Goal: Answer question/provide support: Share knowledge or assist other users

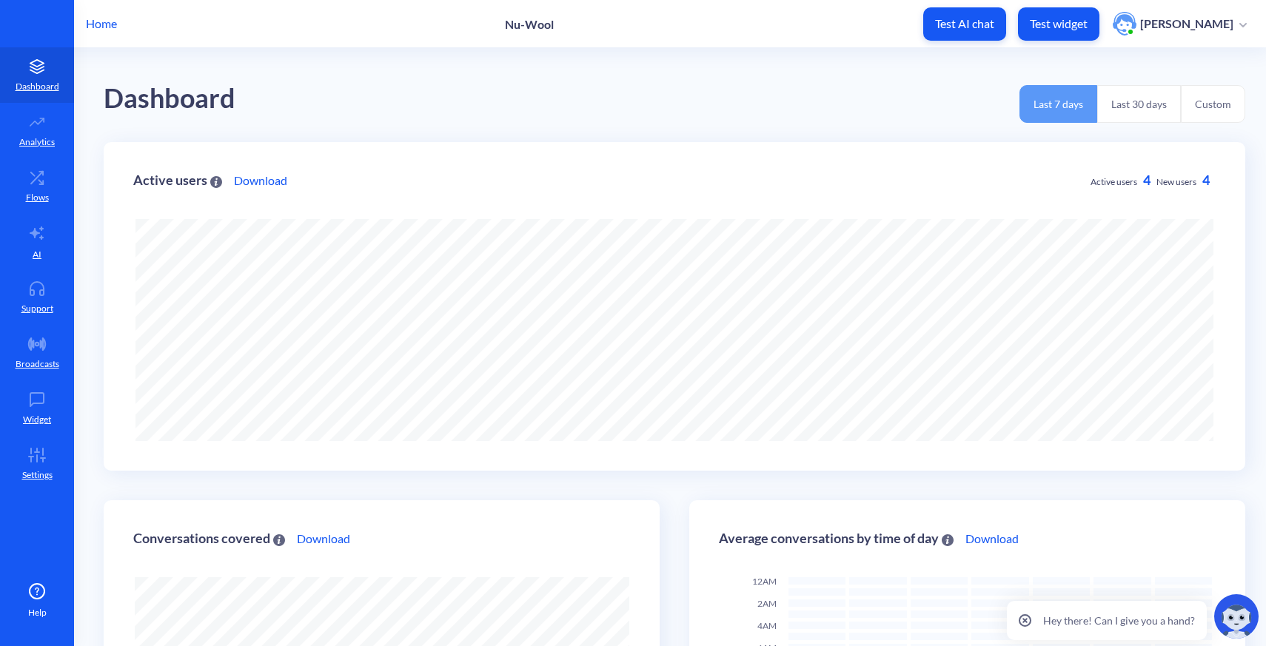
scroll to position [646, 1266]
click at [101, 17] on p "Home" at bounding box center [101, 24] width 31 height 18
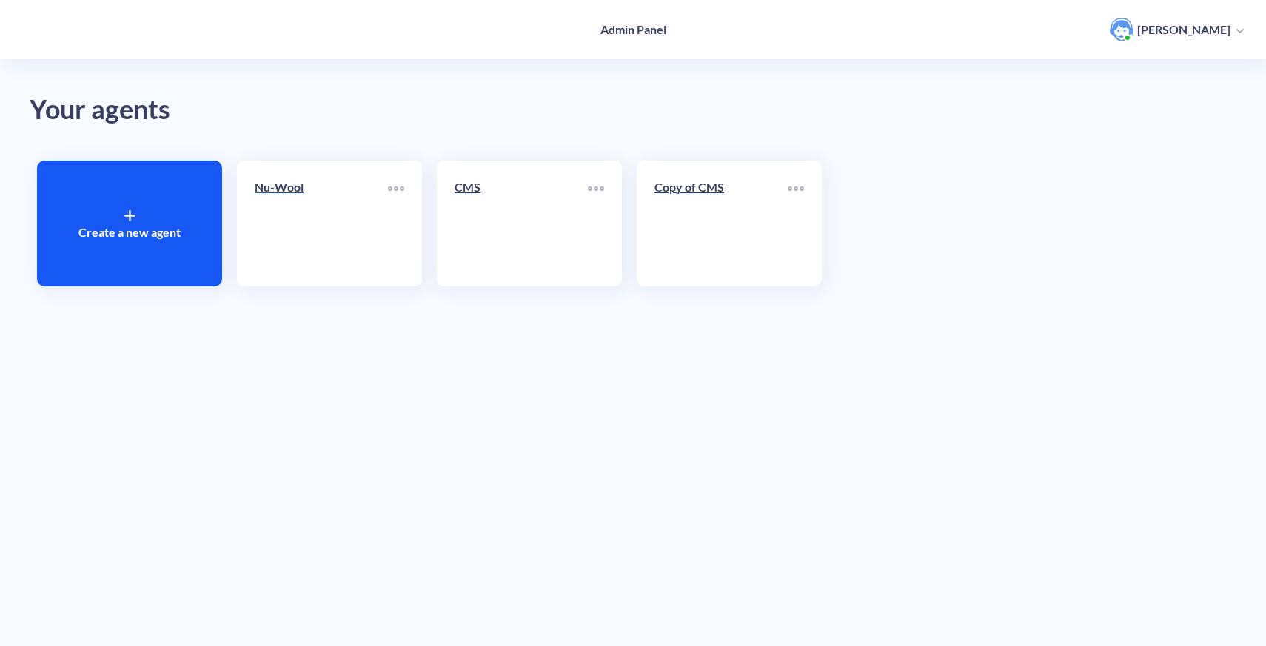
click at [349, 253] on link "Nu-Wool" at bounding box center [321, 223] width 133 height 90
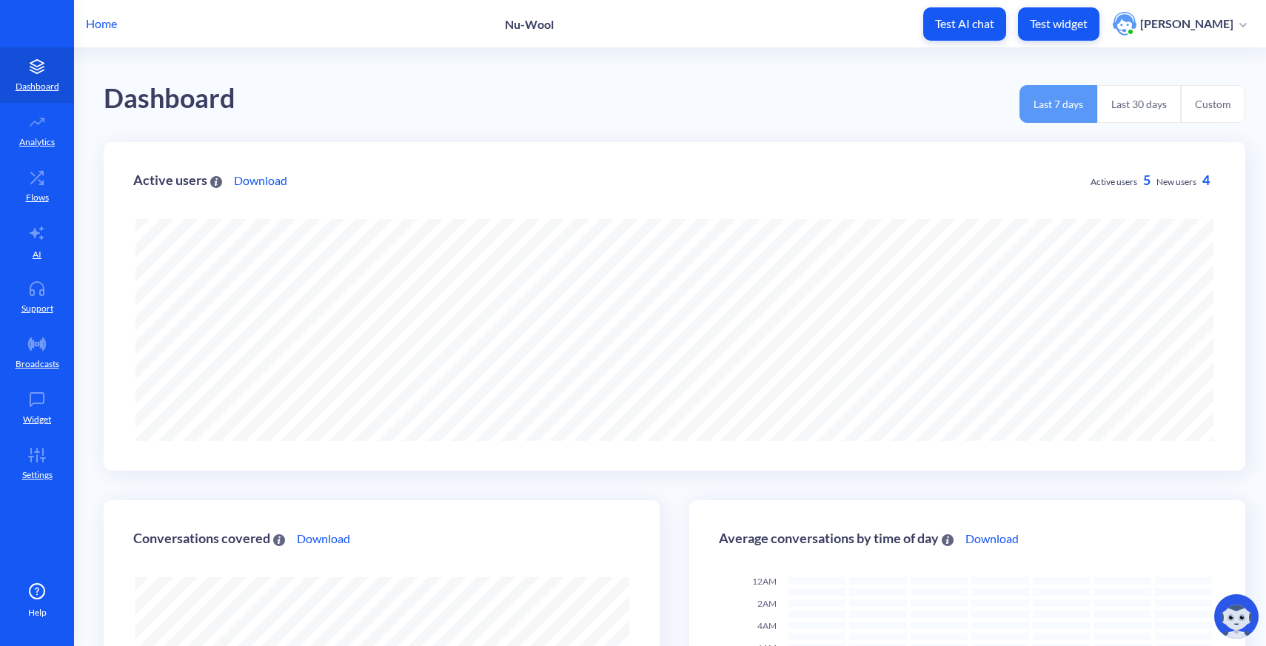
scroll to position [646, 1266]
click at [49, 295] on icon at bounding box center [37, 288] width 30 height 15
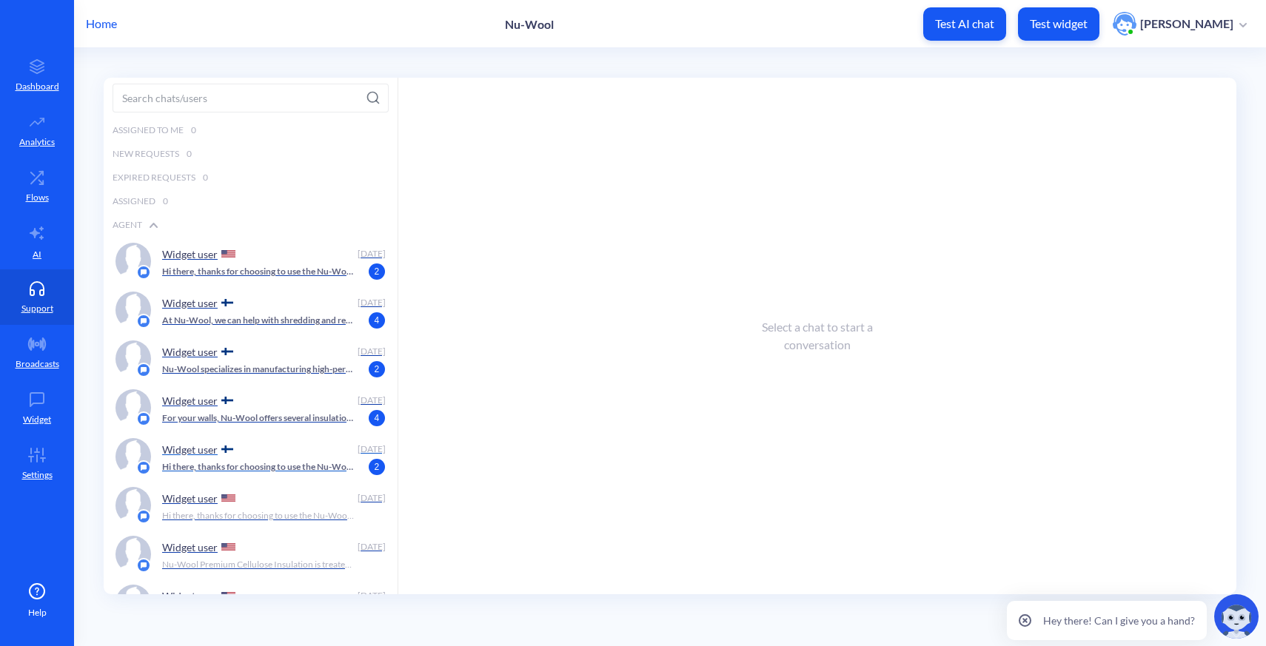
click at [269, 464] on p "Hi there, thanks for choosing to use the Nu-Wool Chatbot! How can I help you [D…" at bounding box center [258, 466] width 192 height 13
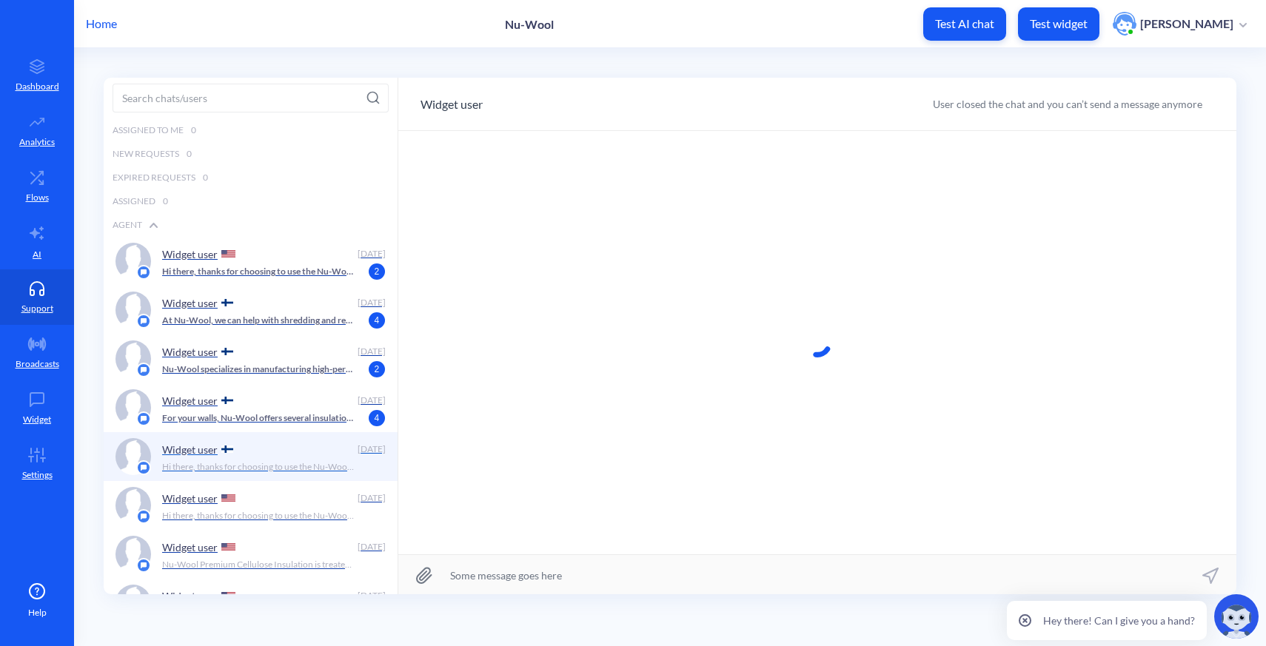
scroll to position [1, 0]
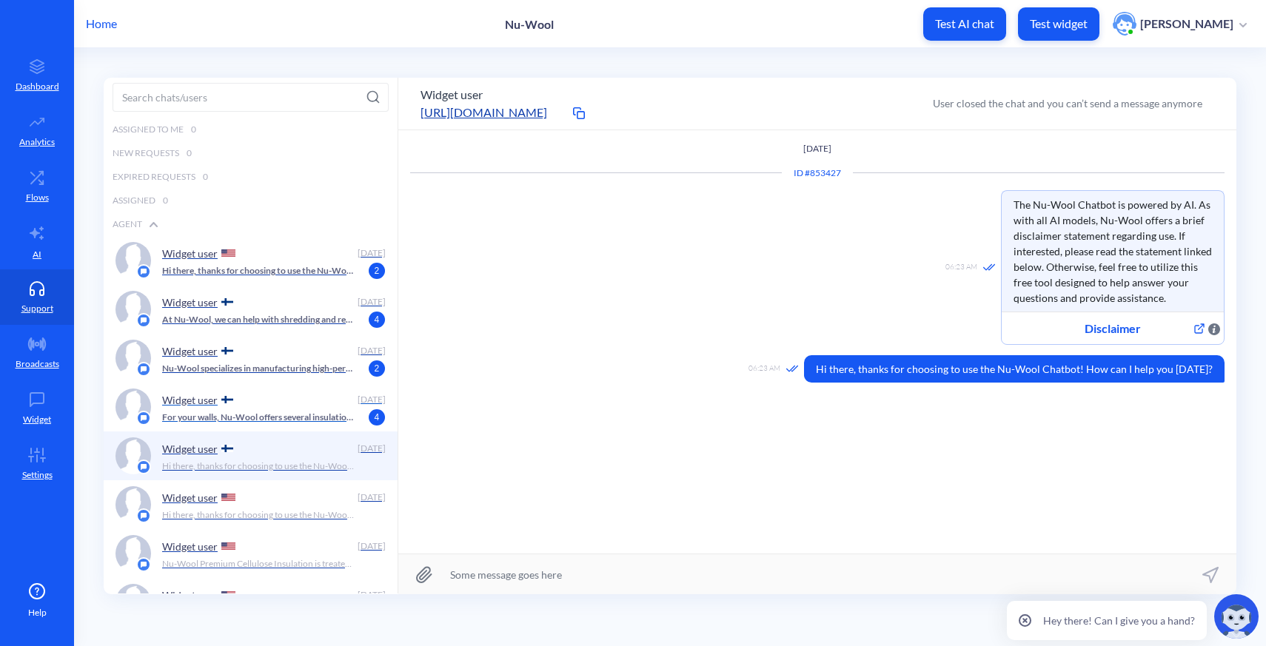
click at [273, 417] on p "For your walls, Nu-Wool offers several insulation options that provide excellen…" at bounding box center [258, 417] width 192 height 13
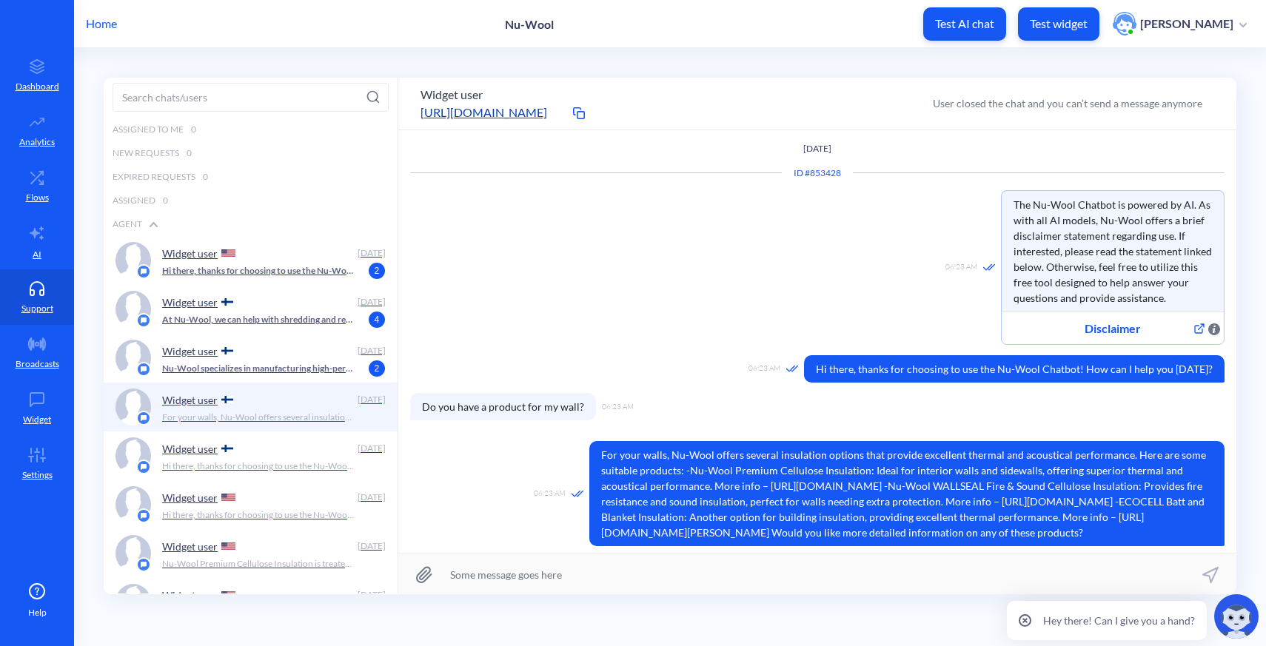
scroll to position [19, 0]
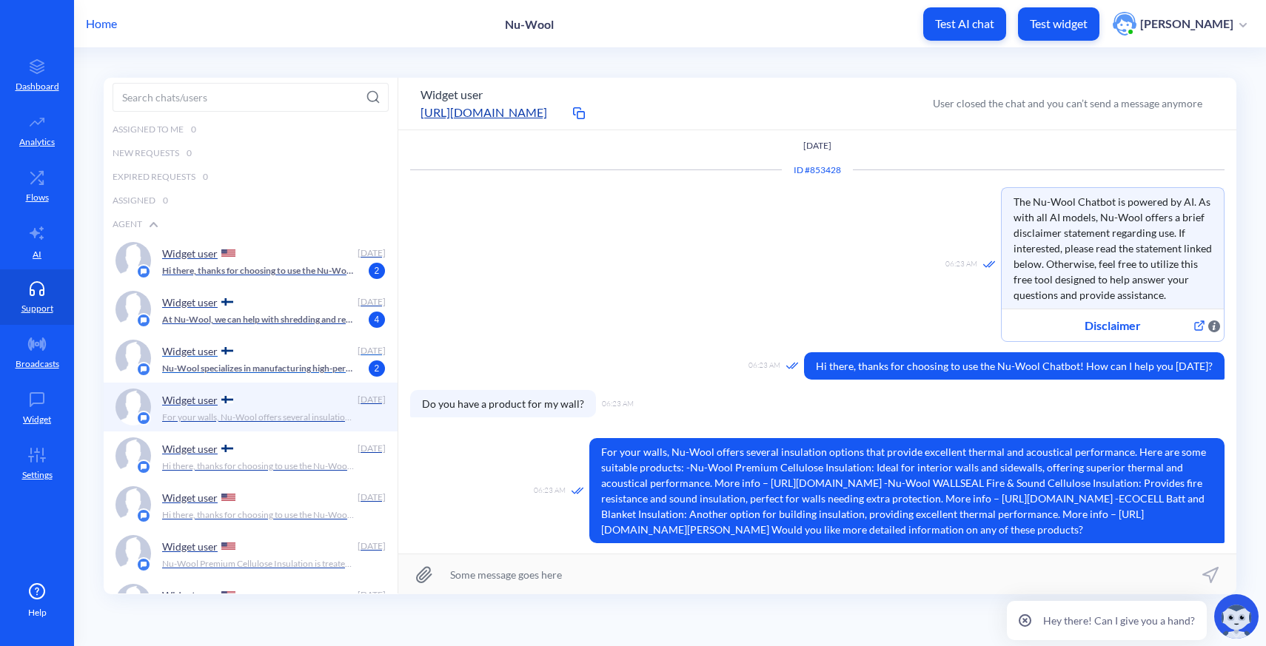
click at [261, 370] on p "Nu-Wool specializes in manufacturing high-performing cellulose insulation produ…" at bounding box center [258, 368] width 192 height 13
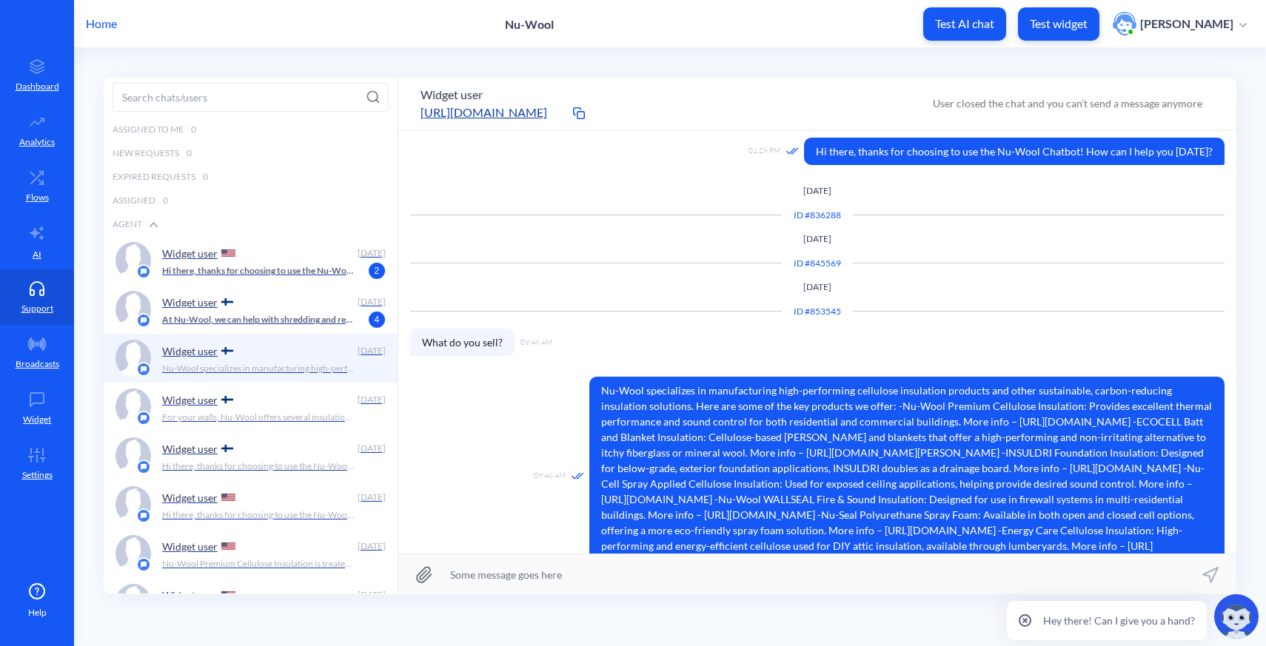
scroll to position [325, 0]
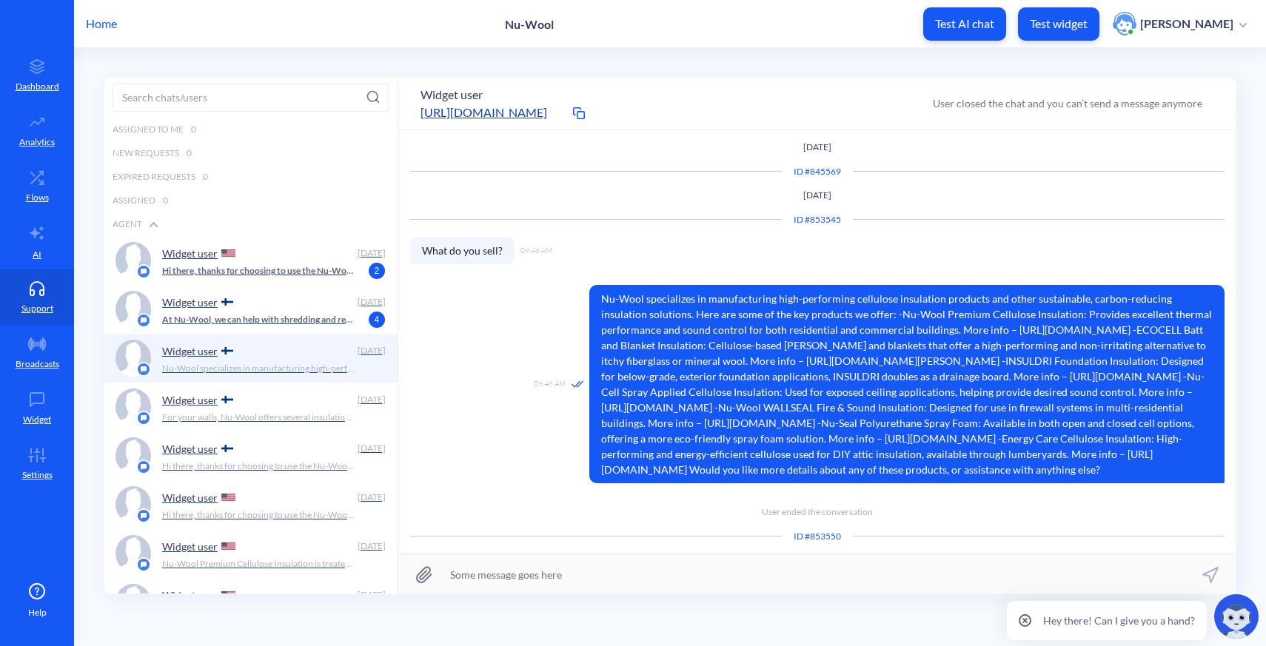
click at [305, 326] on p "At Nu-Wool, we can help with shredding and recycling sensitive documents. Pleas…" at bounding box center [258, 319] width 192 height 13
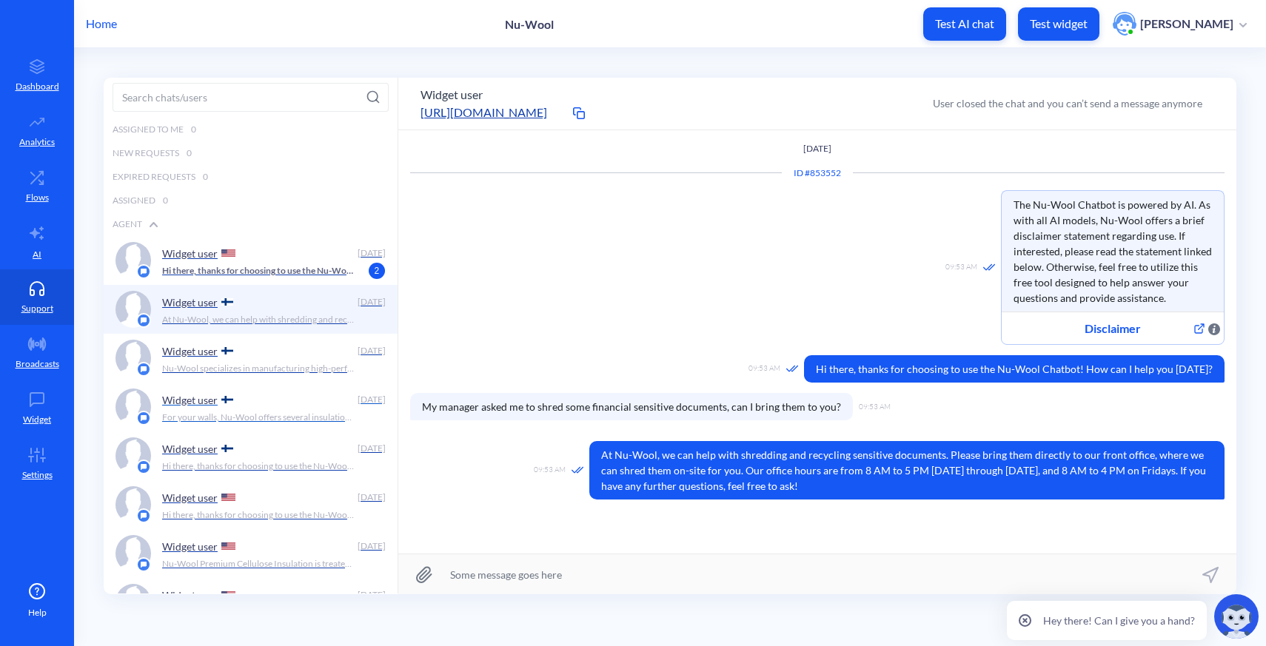
click at [264, 423] on p "For your walls, Nu-Wool offers several insulation options that provide excellen…" at bounding box center [258, 417] width 192 height 13
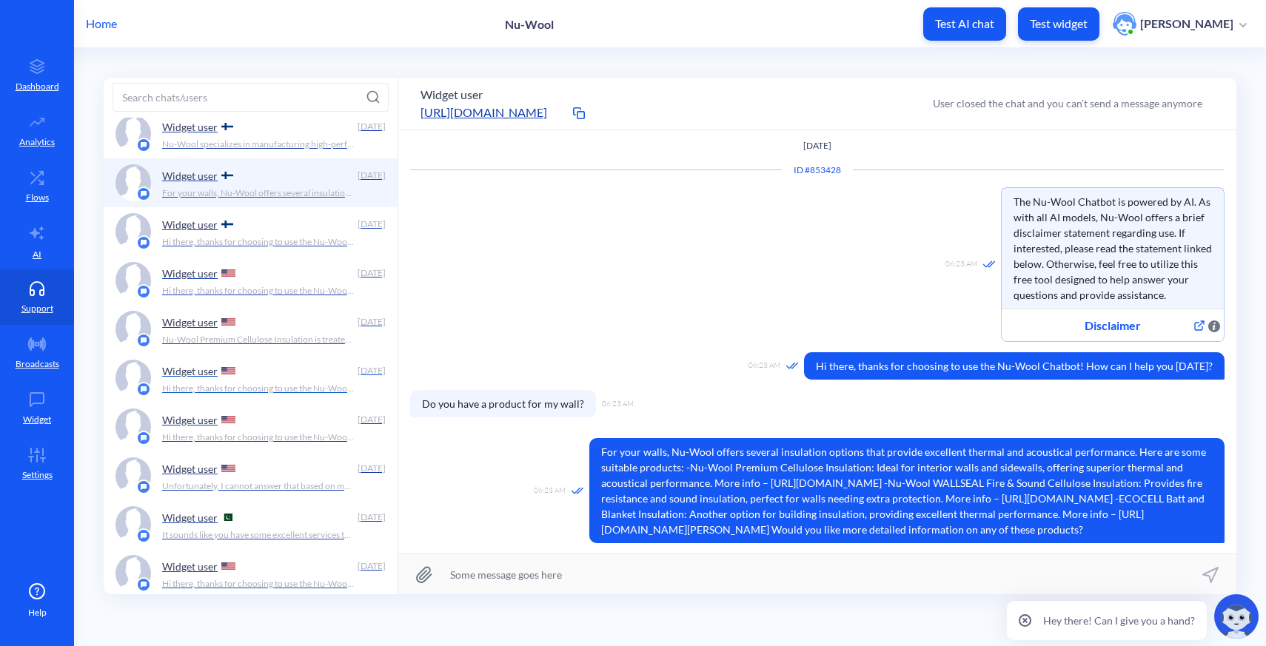
scroll to position [226, 0]
click at [252, 489] on p "Unfortunately, I cannot answer that based on my current information. Could you …" at bounding box center [258, 484] width 192 height 13
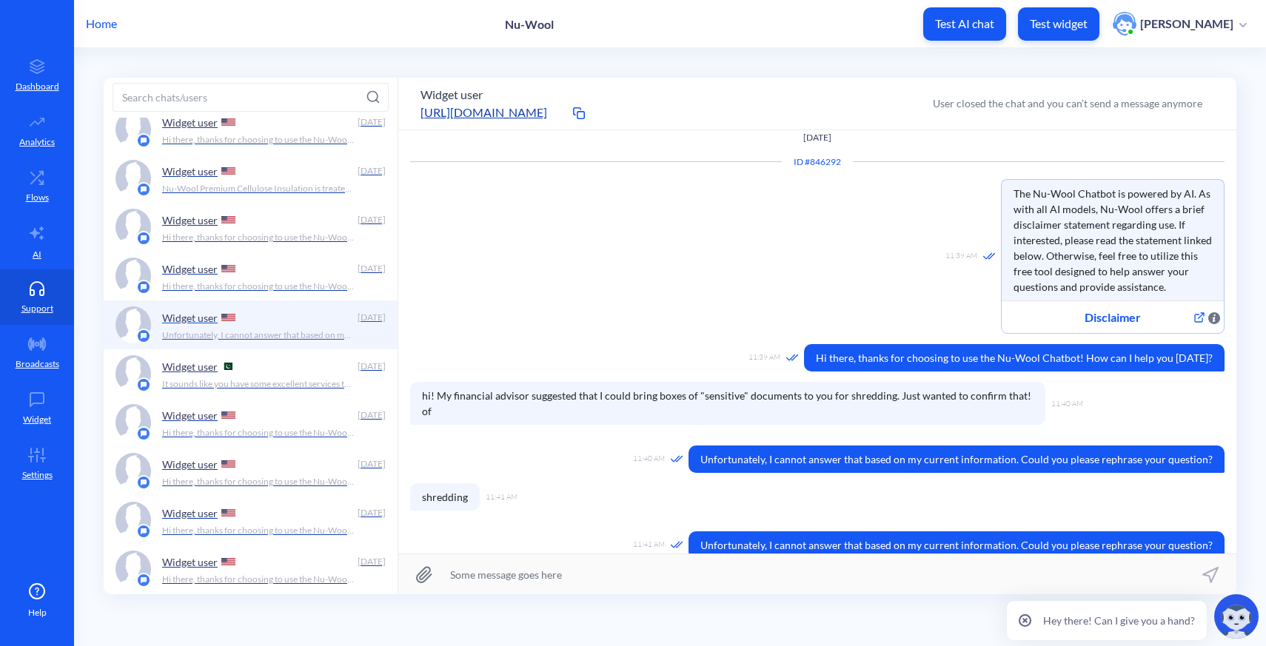
scroll to position [427, 0]
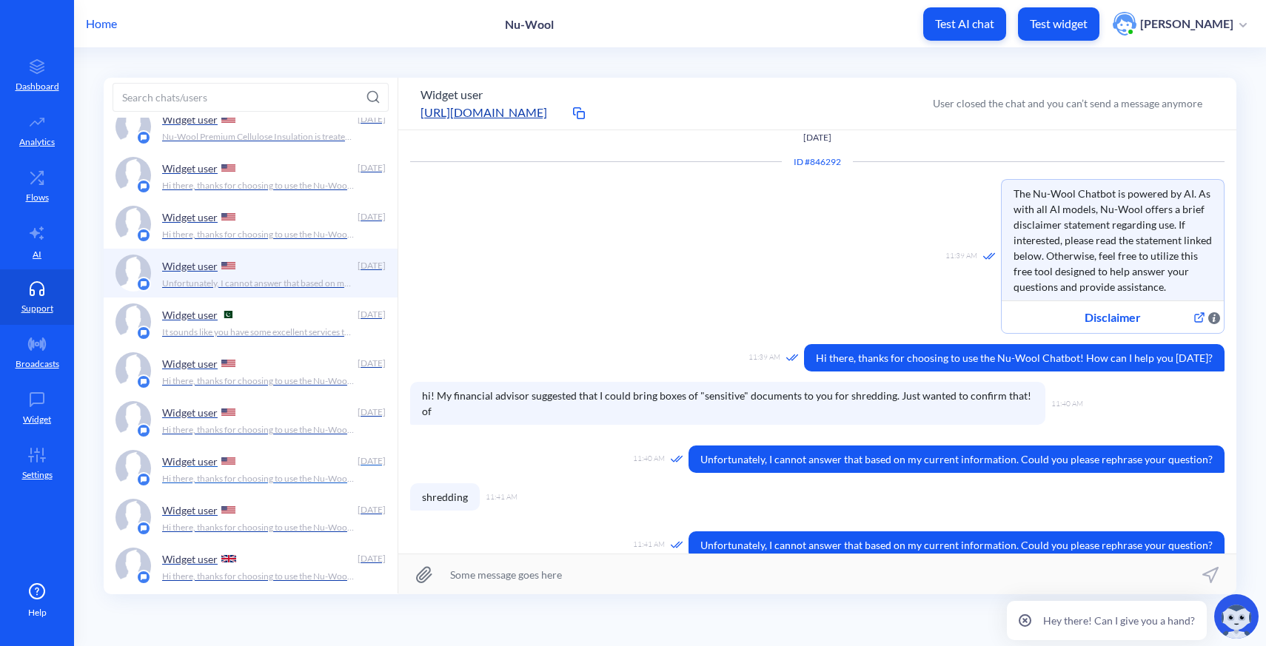
click at [256, 454] on div "Widget user" at bounding box center [256, 461] width 189 height 22
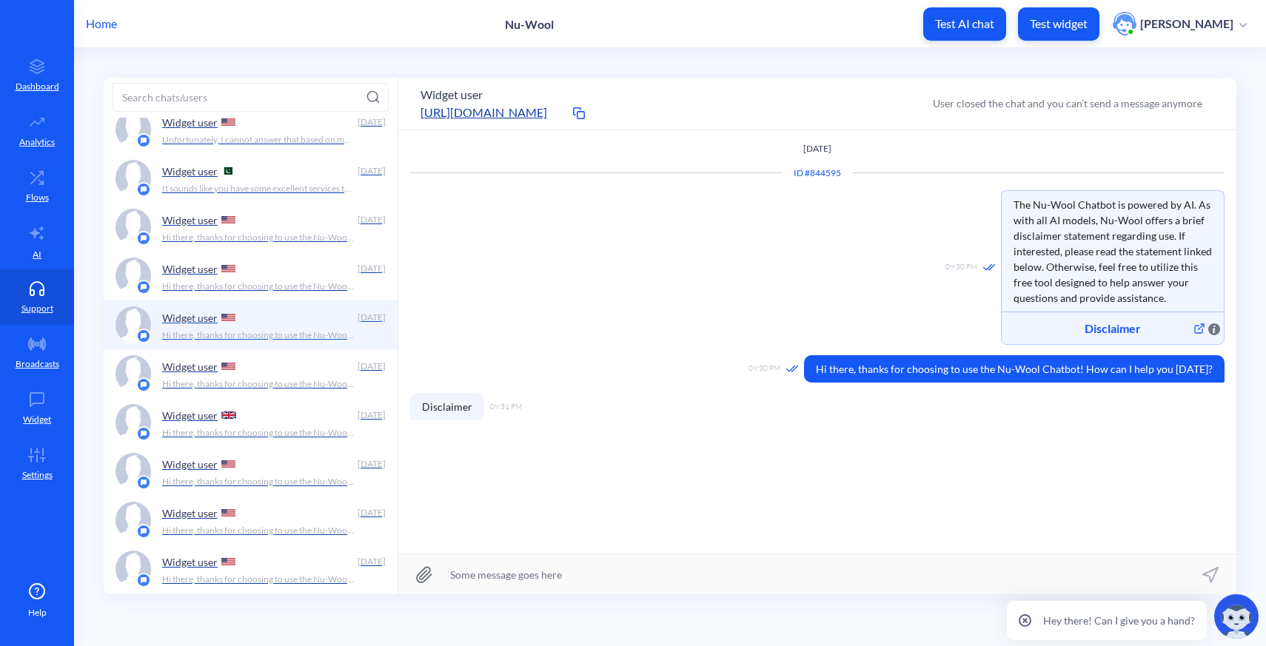
scroll to position [608, 0]
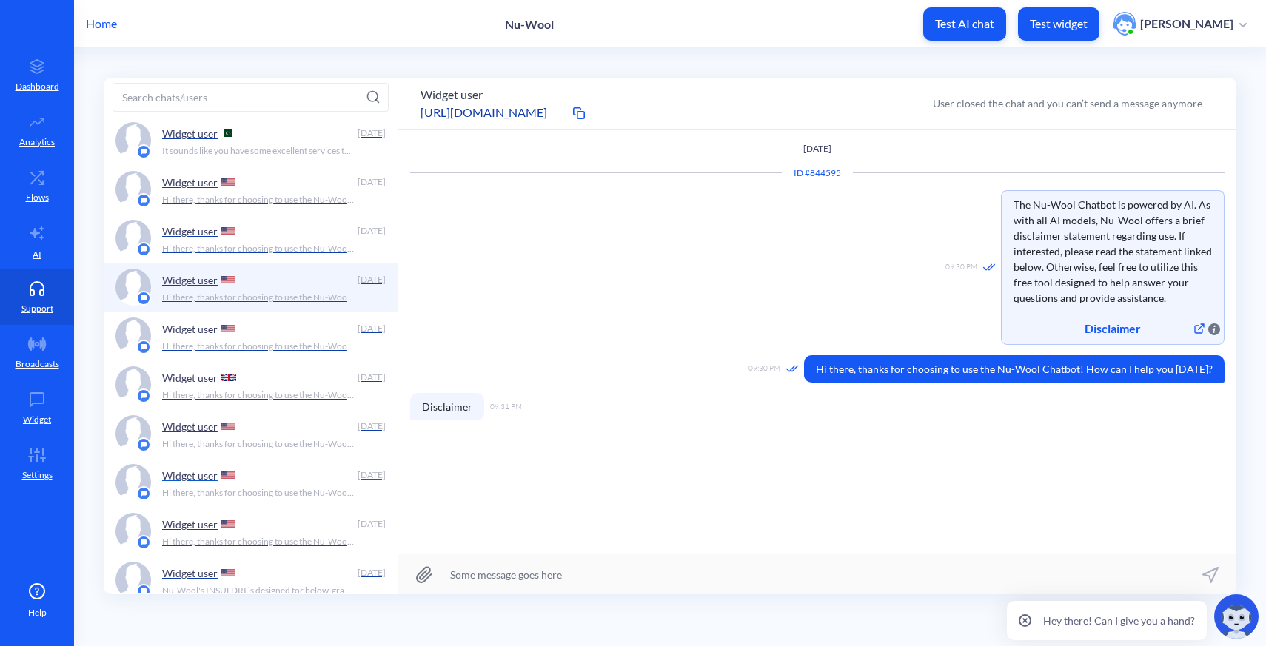
click at [246, 473] on div "Widget user" at bounding box center [256, 475] width 189 height 22
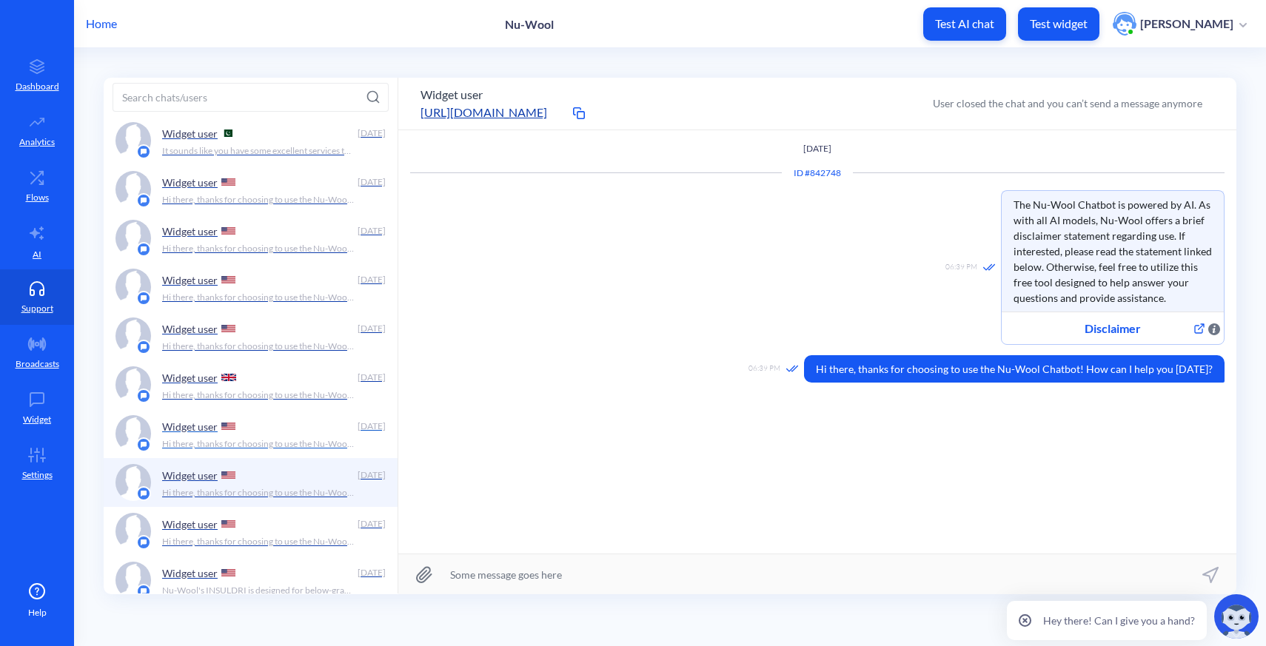
click at [248, 430] on div "Widget user" at bounding box center [256, 426] width 189 height 22
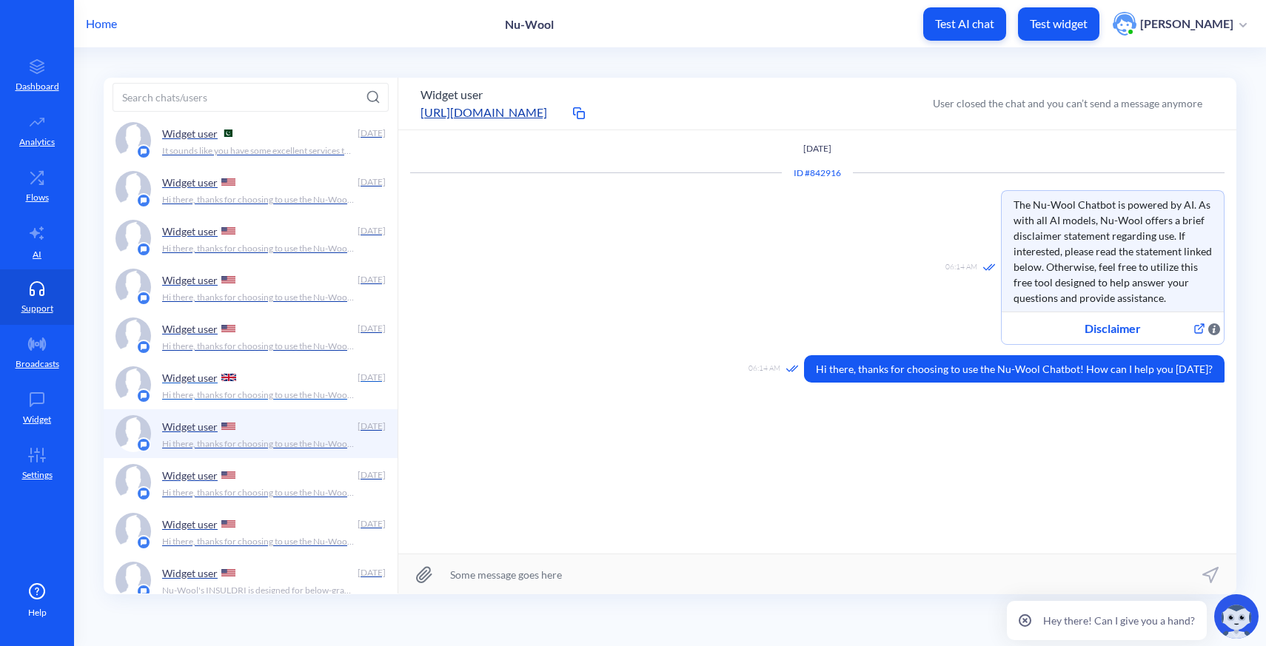
click at [249, 382] on div "Widget user" at bounding box center [256, 377] width 189 height 22
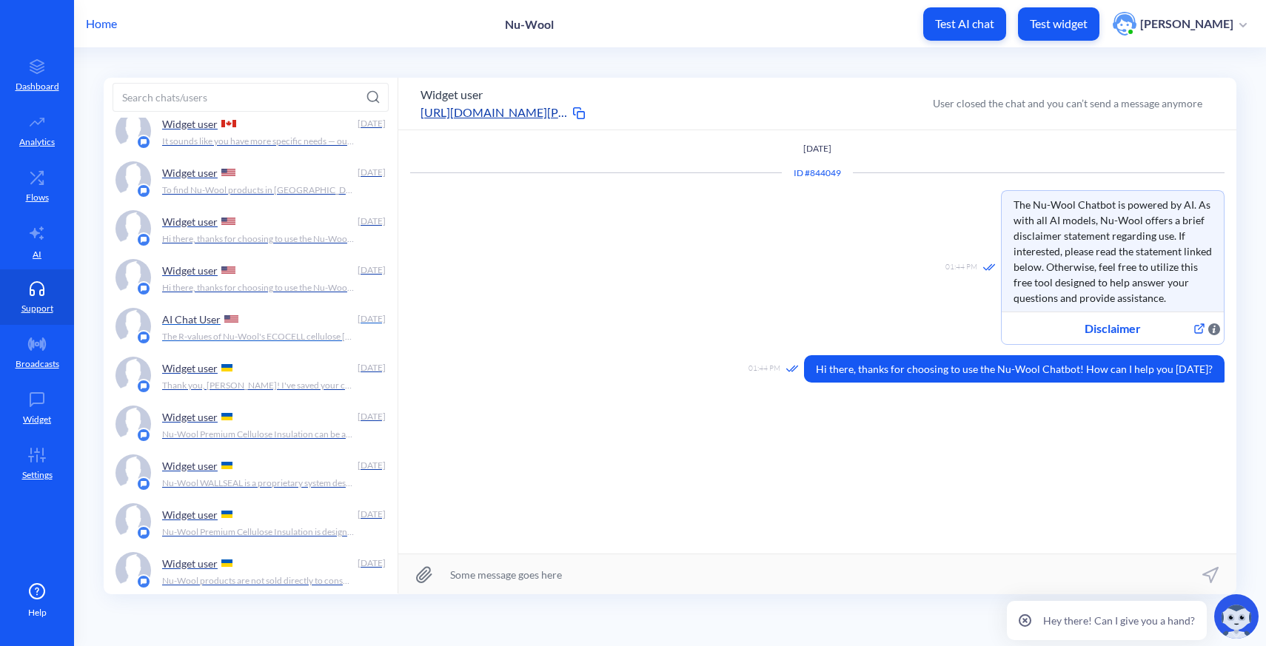
click at [257, 326] on div "AI Chat User" at bounding box center [256, 319] width 189 height 22
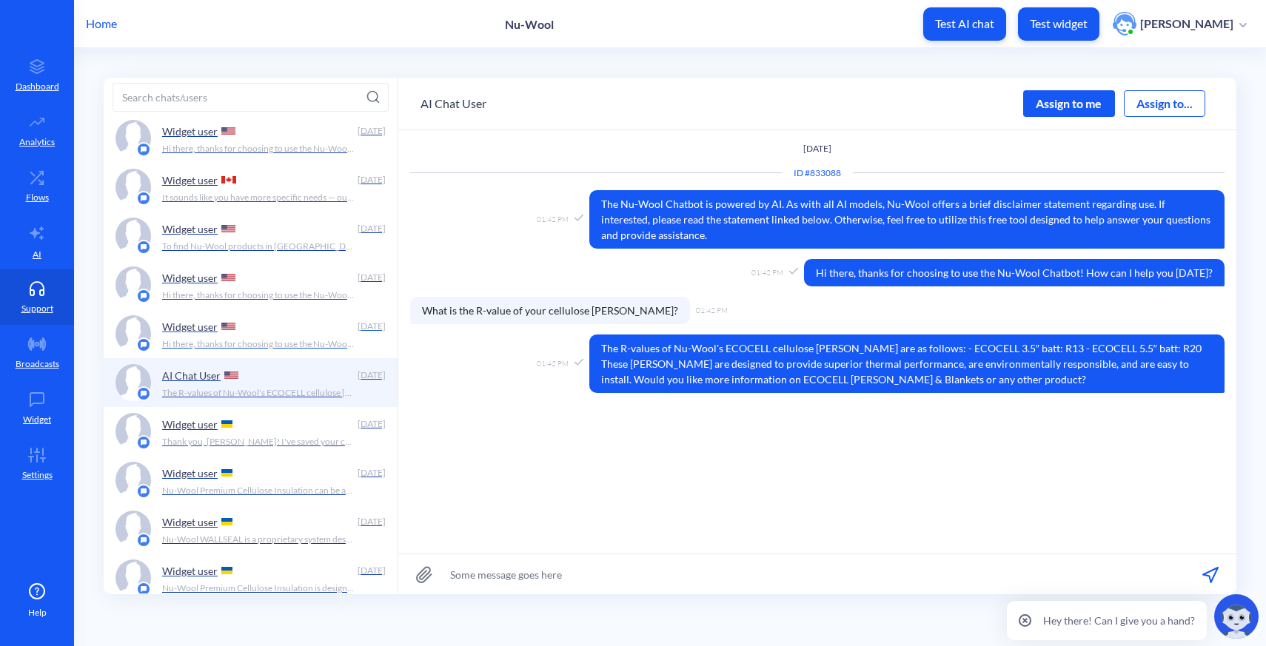
click at [256, 340] on p "Hi there, thanks for choosing to use the Nu-Wool Chatbot! How can I help you to…" at bounding box center [258, 343] width 192 height 13
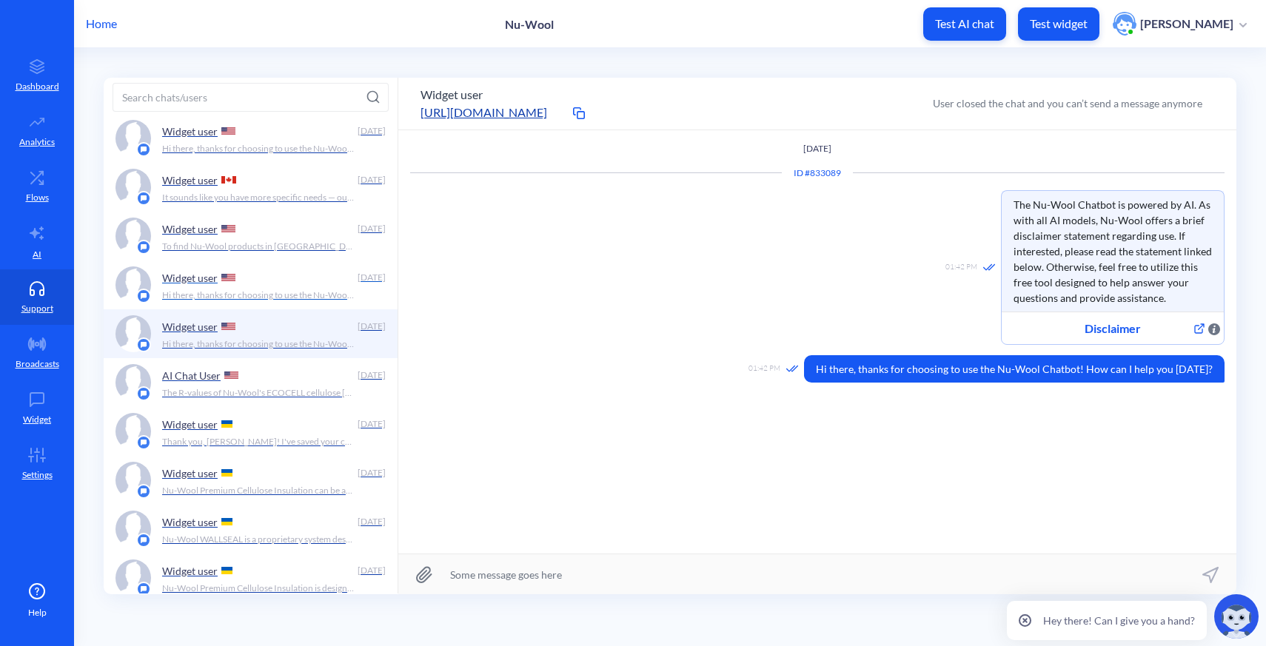
click at [255, 286] on div "Widget user" at bounding box center [256, 277] width 189 height 22
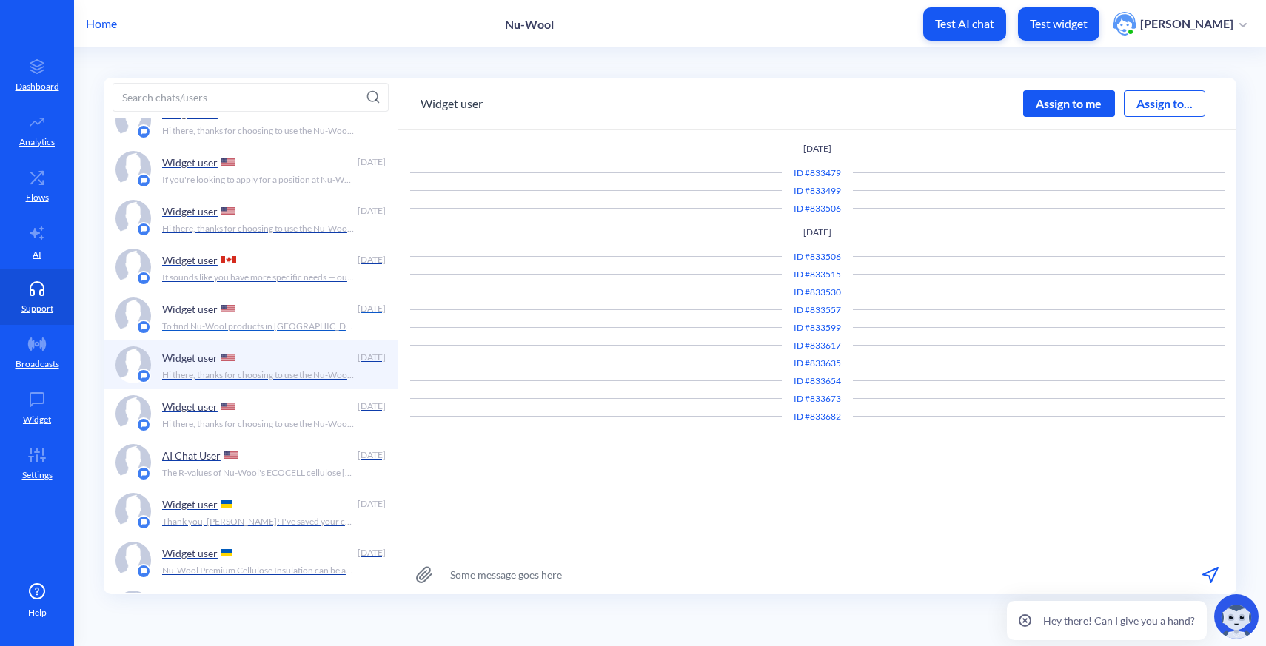
click at [252, 309] on div "Widget user" at bounding box center [256, 309] width 189 height 22
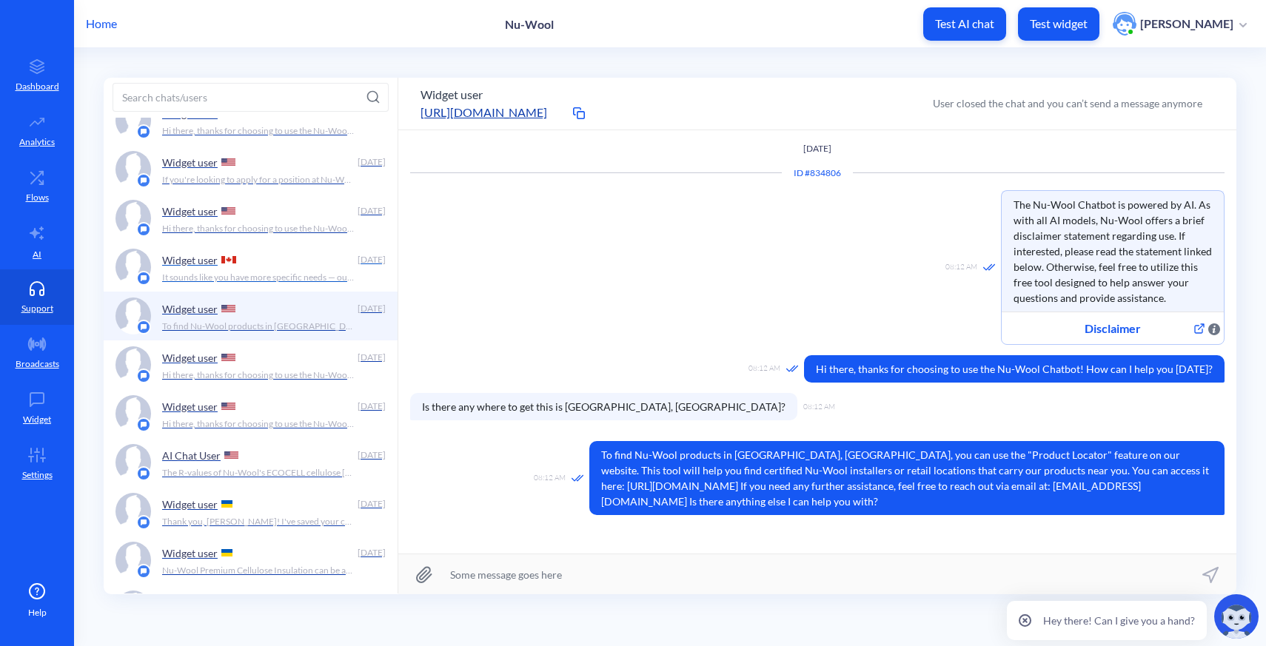
click at [261, 280] on p "It sounds like you have more specific needs — our sales team would be happy to …" at bounding box center [258, 277] width 192 height 13
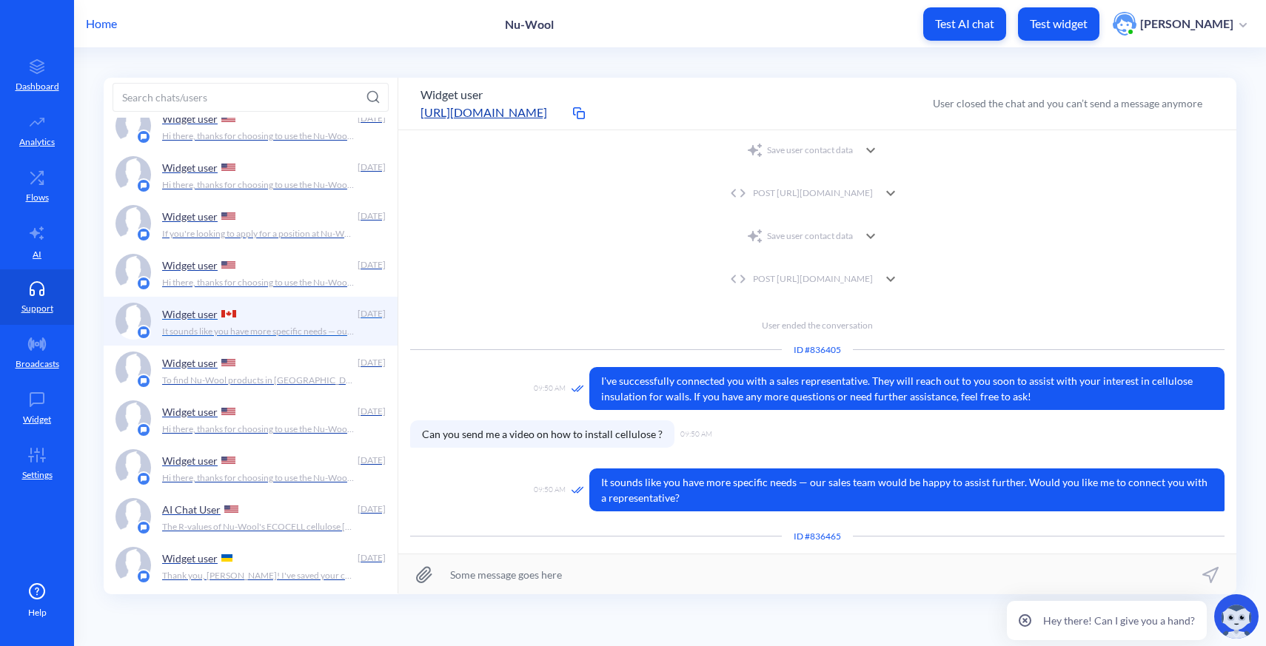
scroll to position [1280, 0]
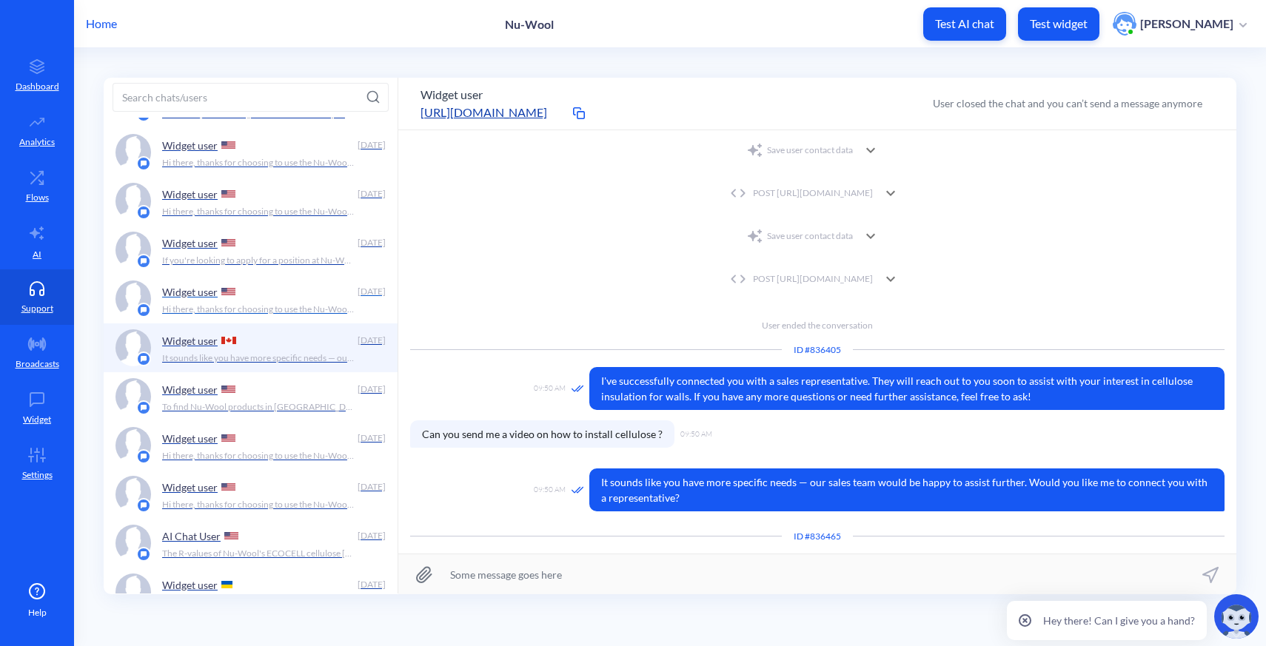
click at [259, 309] on p "Hi there, thanks for choosing to use the Nu-Wool Chatbot! How can I help you to…" at bounding box center [258, 309] width 192 height 13
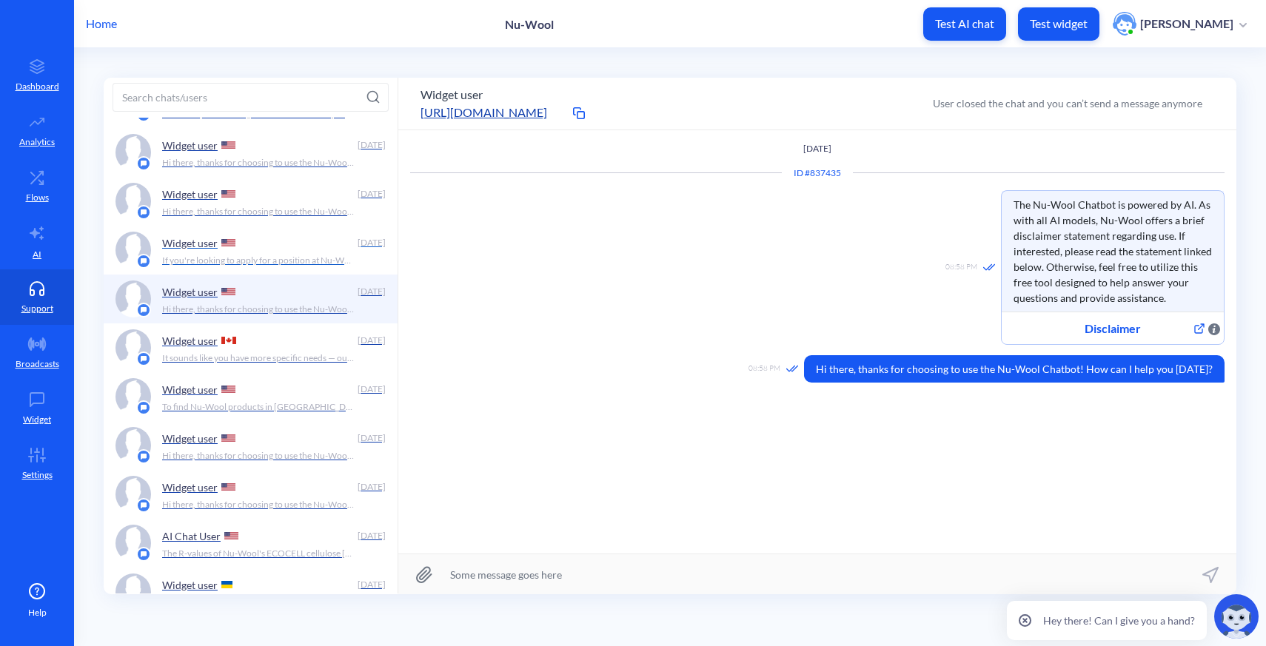
click at [256, 267] on div "Widget user Aug 20 If you're looking to apply for a position at Nu-Wool but don…" at bounding box center [274, 250] width 224 height 37
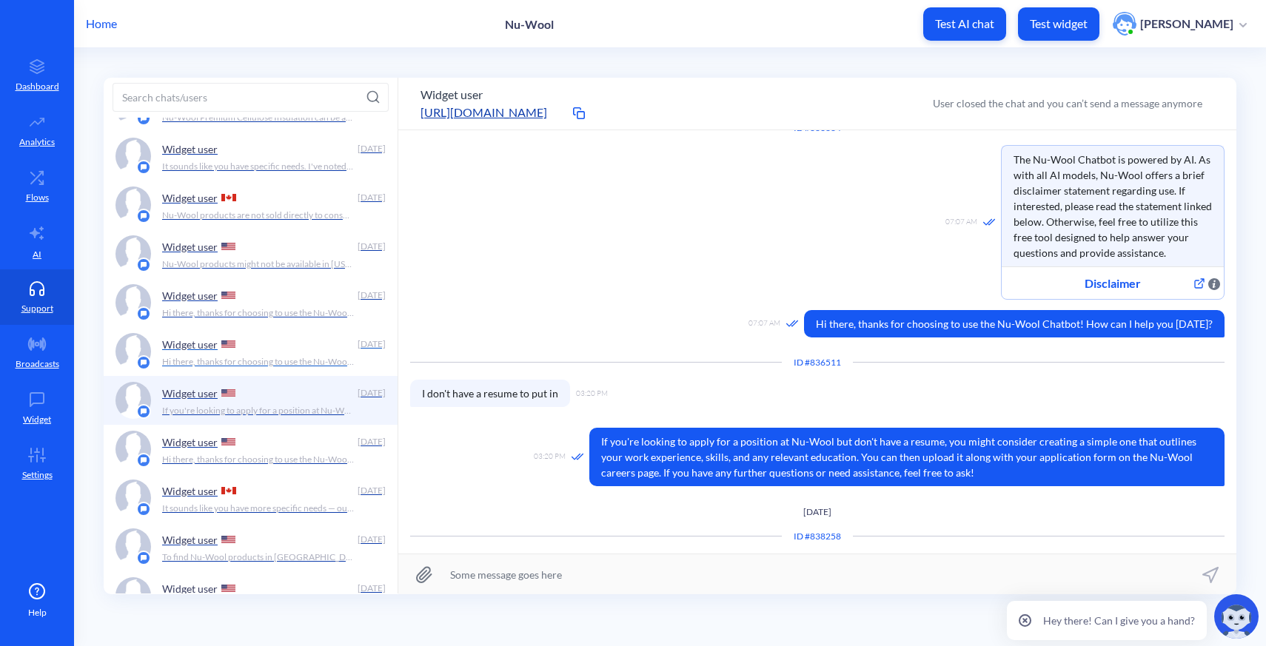
scroll to position [1108, 0]
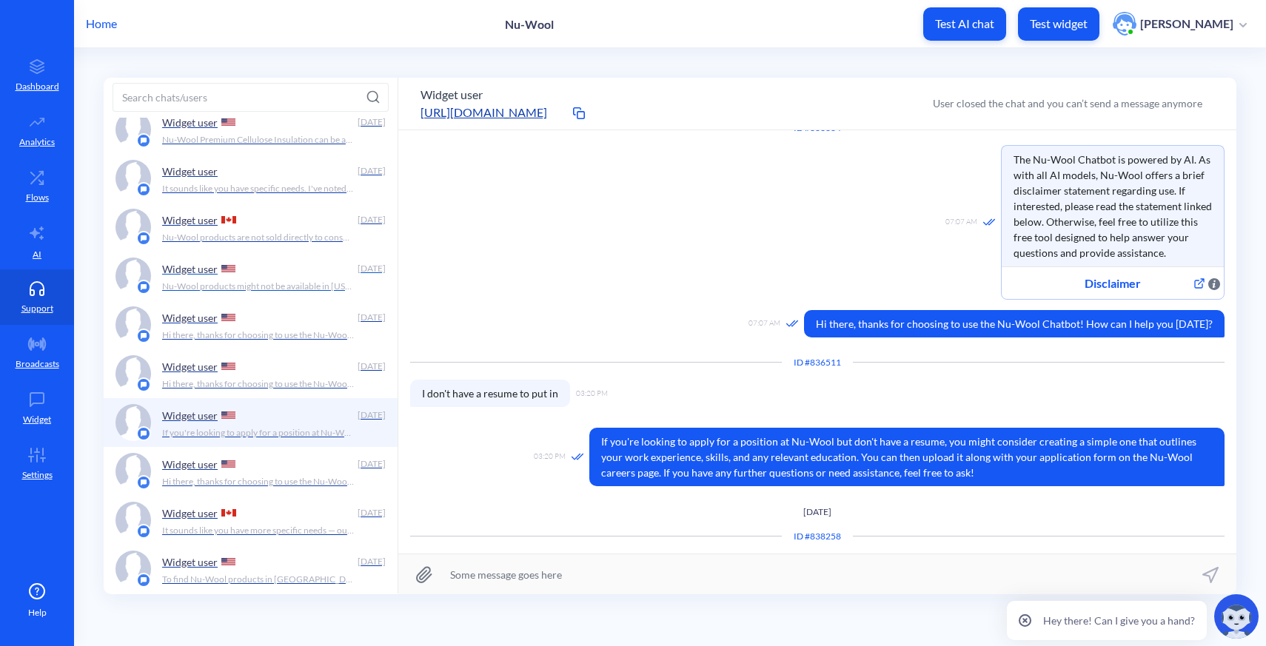
click at [257, 283] on p "Nu-Wool products might not be available in South Carolina due to various factor…" at bounding box center [258, 286] width 192 height 13
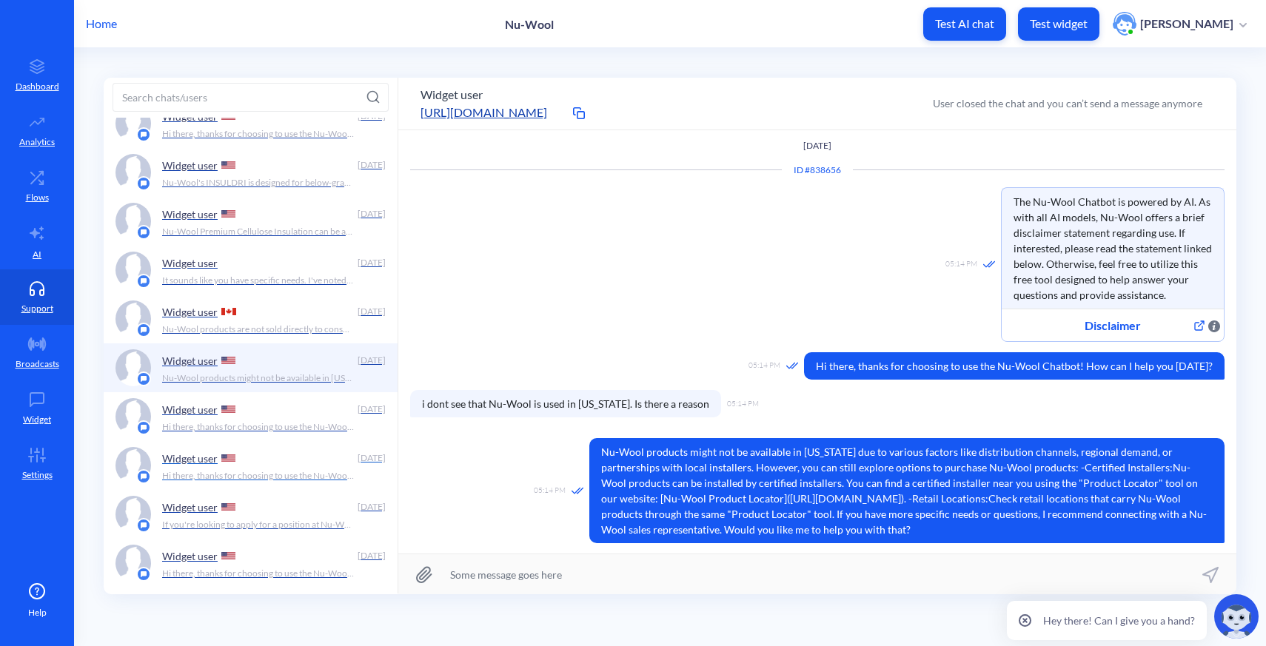
scroll to position [1015, 0]
click at [263, 287] on p "It sounds like you have specific needs. I've noted your interest in contacting …" at bounding box center [258, 281] width 192 height 13
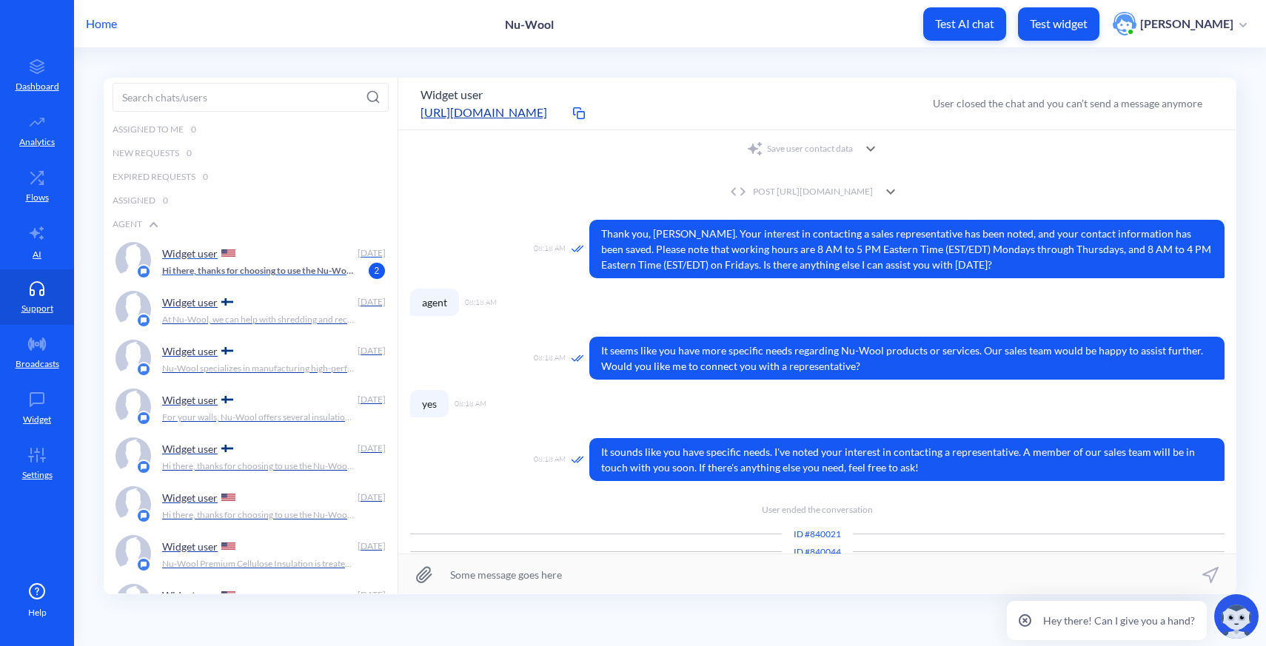
click at [240, 272] on p "Hi there, thanks for choosing to use the Nu-Wool Chatbot! How can I help you to…" at bounding box center [258, 270] width 192 height 13
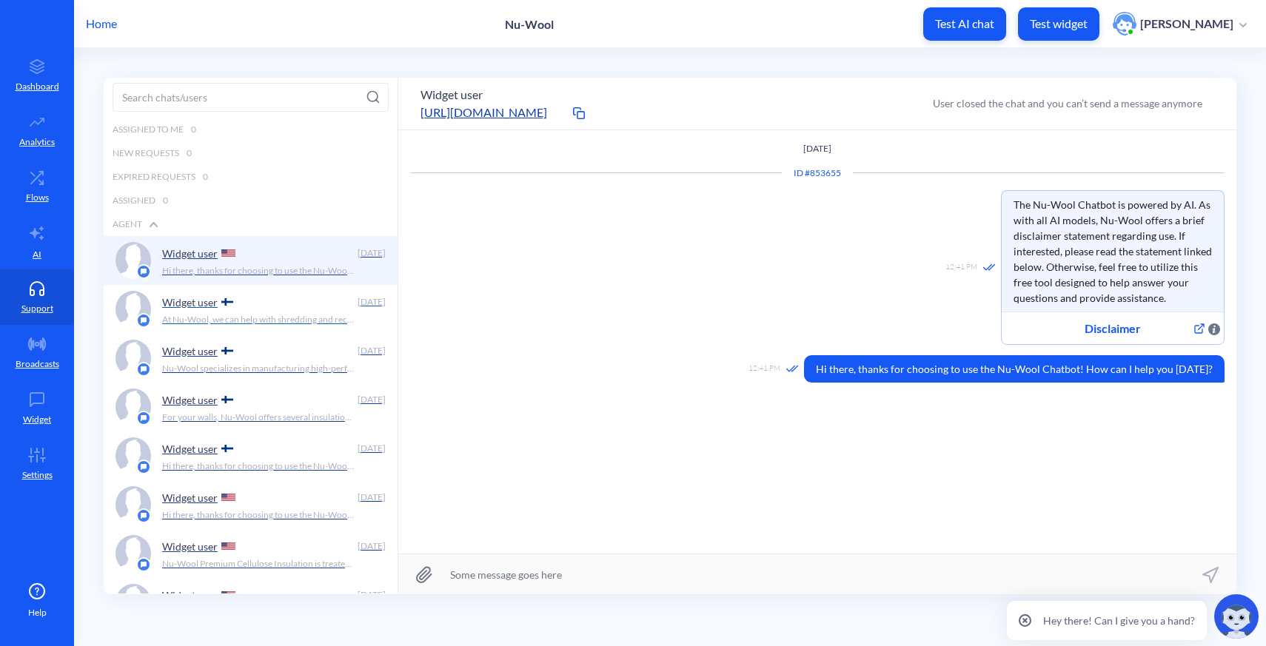
click at [247, 318] on p "At Nu-Wool, we can help with shredding and recycling sensitive documents. Pleas…" at bounding box center [258, 319] width 192 height 13
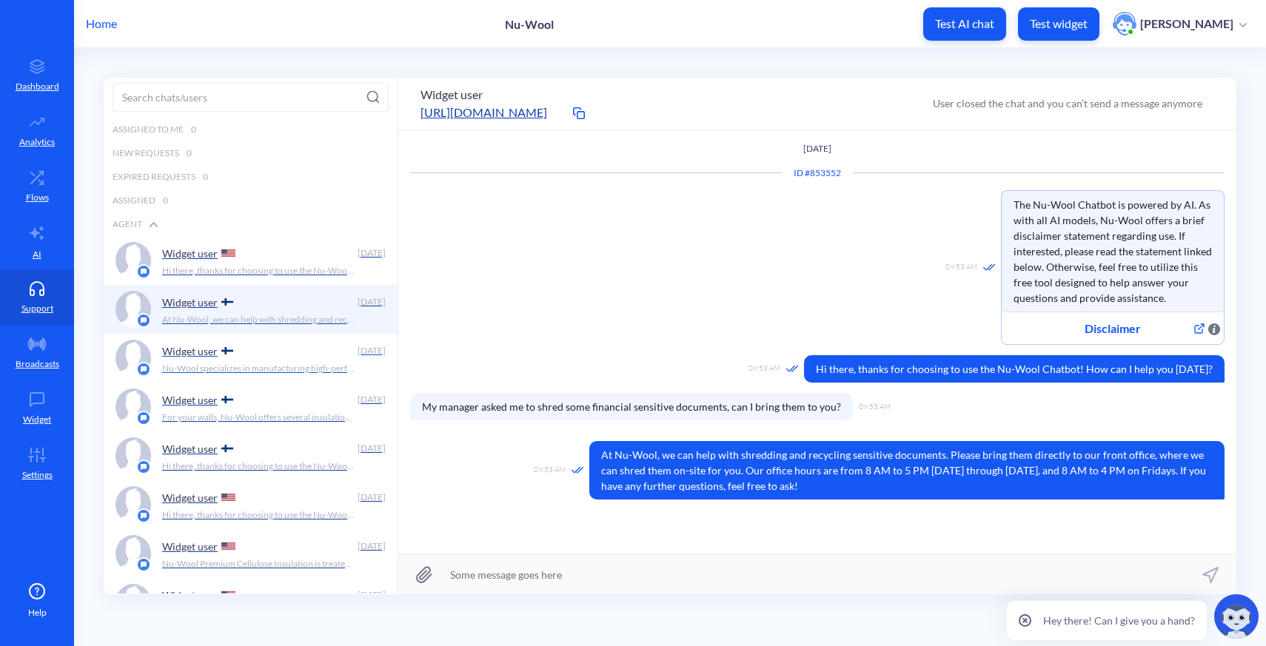
click at [244, 355] on div "Widget user" at bounding box center [256, 351] width 189 height 22
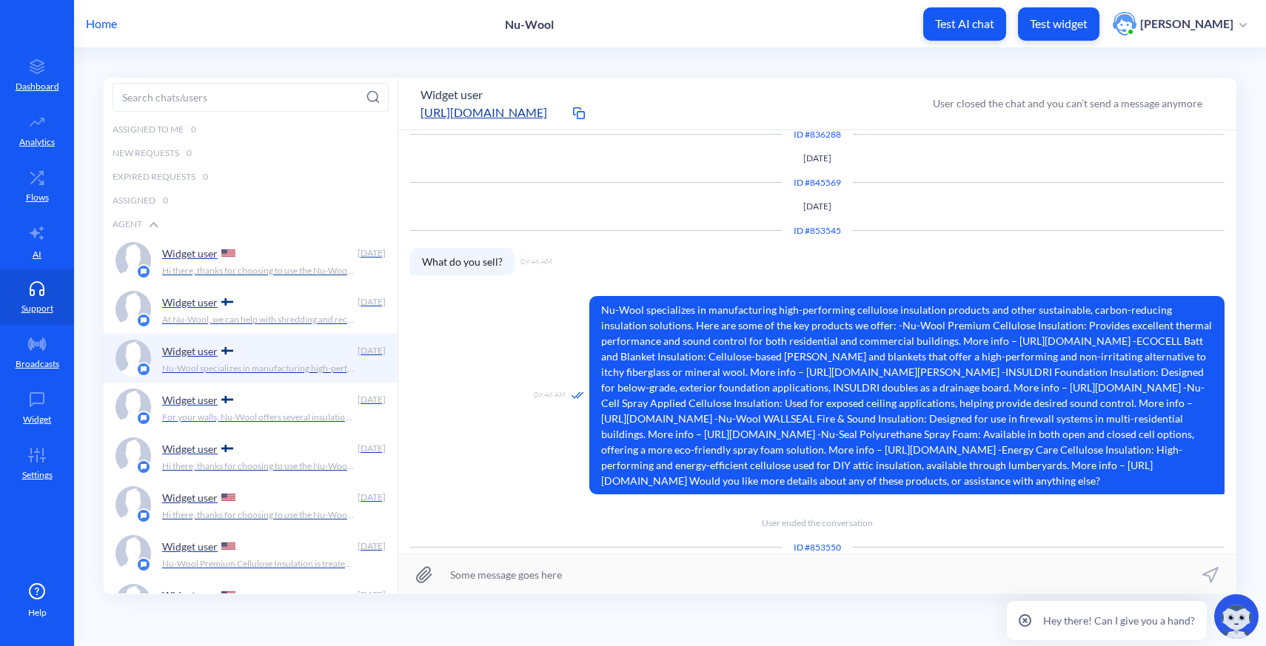
scroll to position [301, 0]
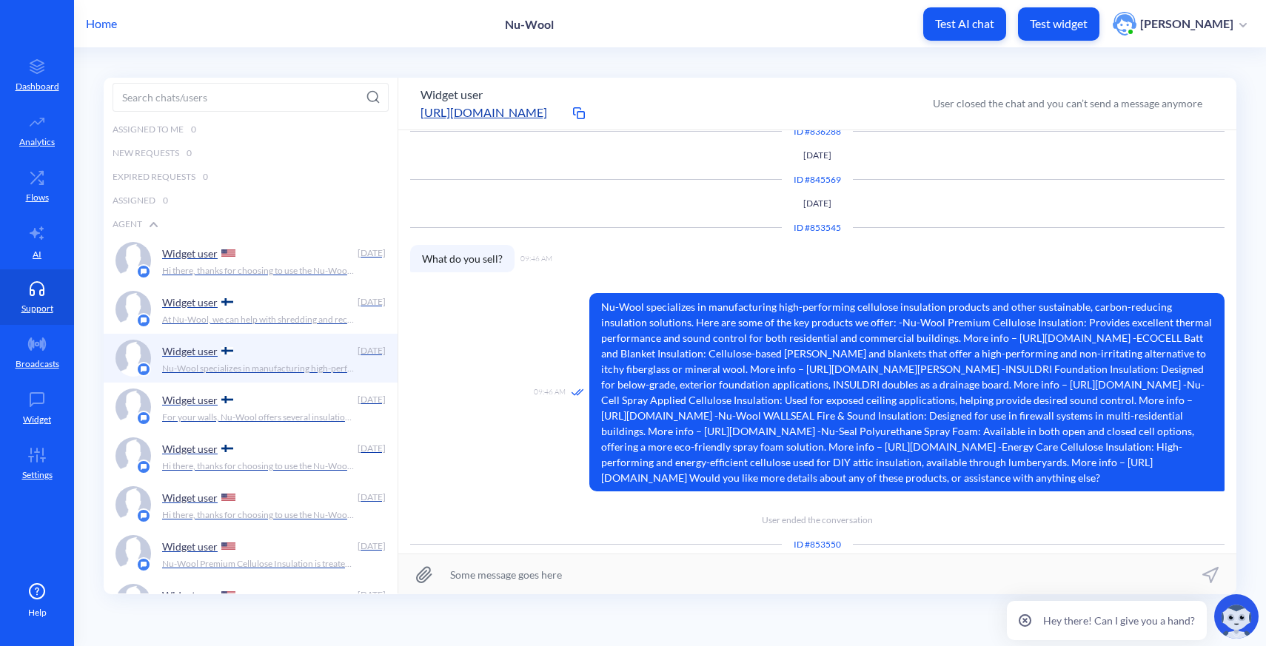
click at [113, 26] on p "Home" at bounding box center [101, 24] width 31 height 18
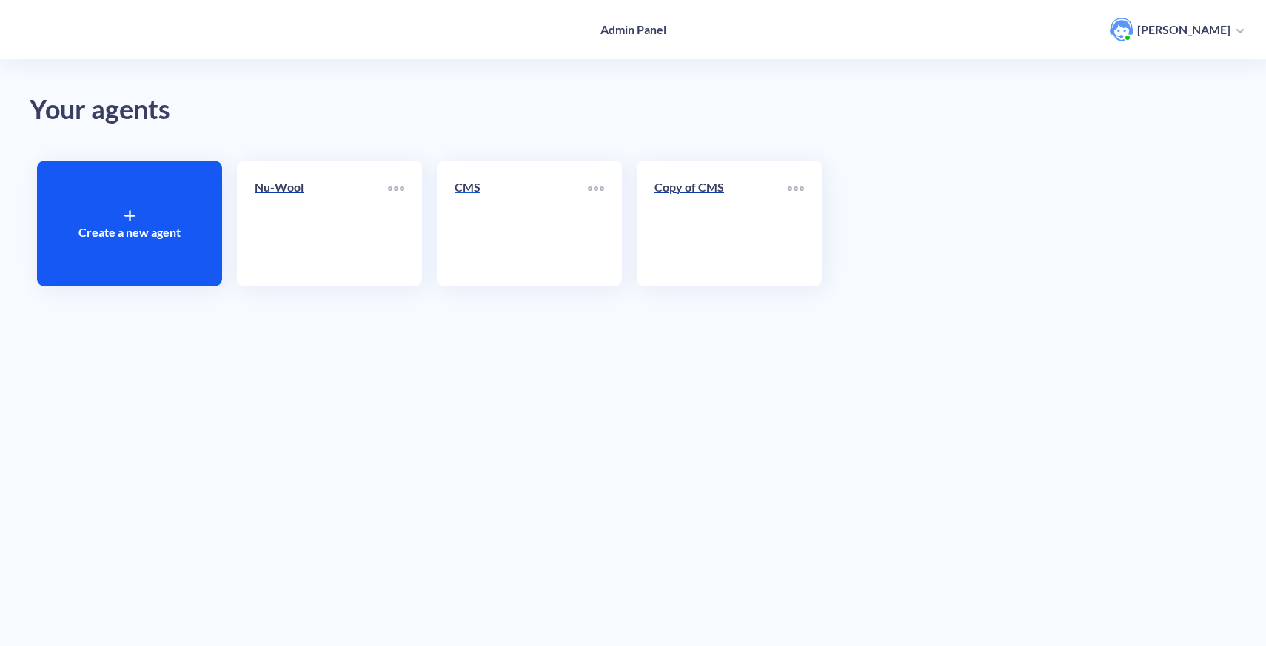
click at [508, 220] on link "CMS" at bounding box center [520, 223] width 133 height 90
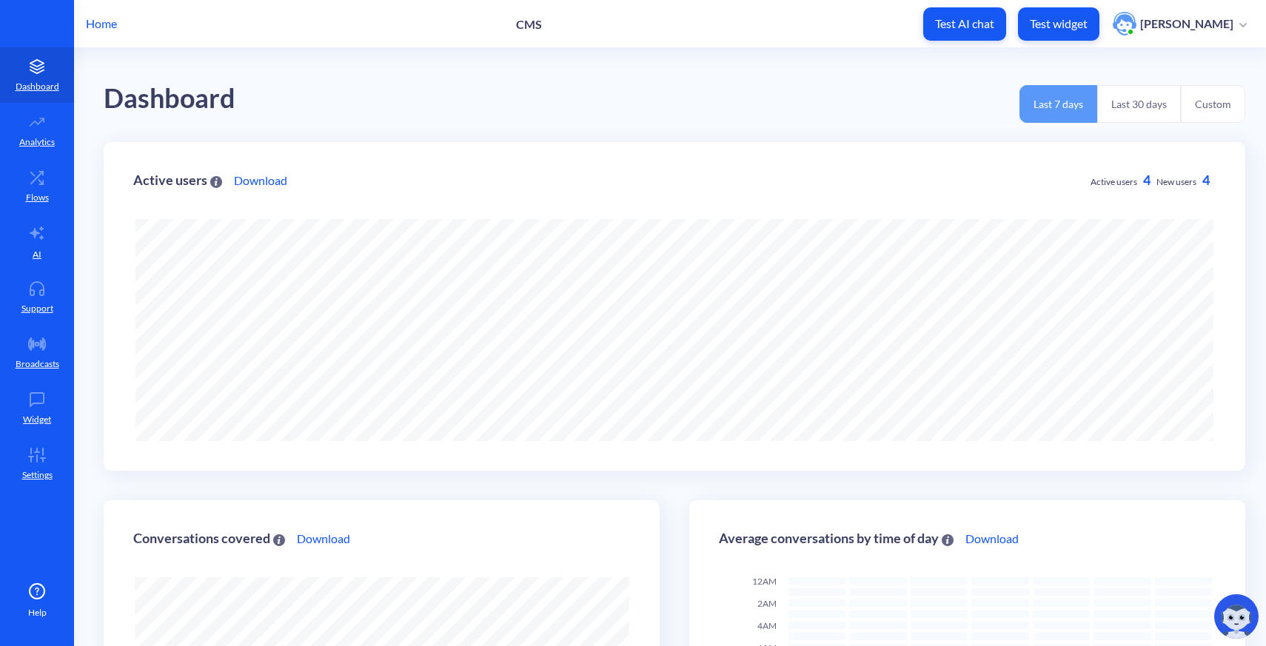
scroll to position [646, 1266]
click at [28, 246] on link "AI" at bounding box center [37, 242] width 74 height 56
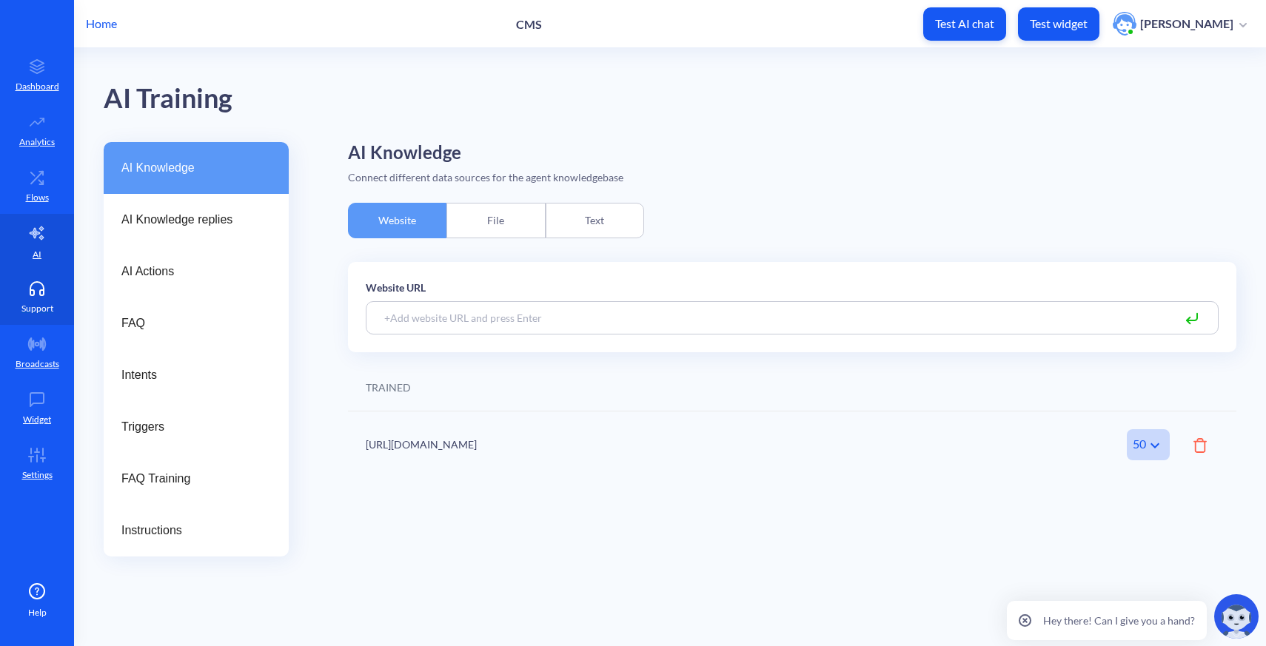
click at [36, 302] on p "Support" at bounding box center [37, 308] width 32 height 13
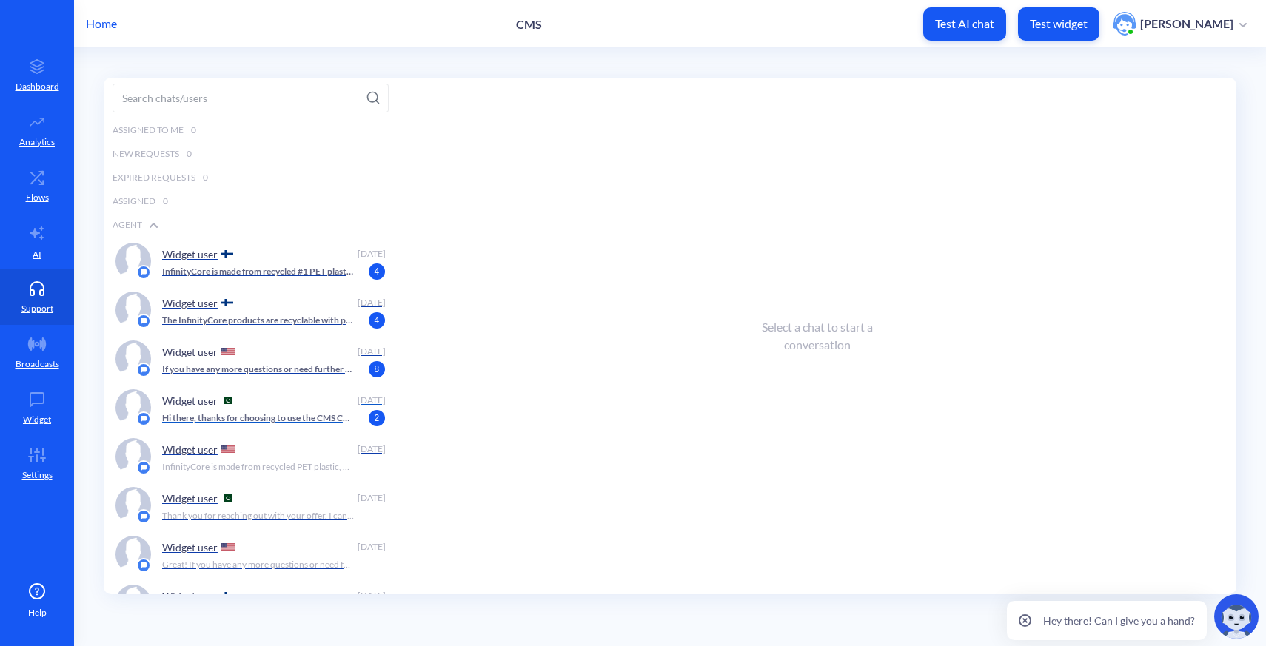
click at [263, 423] on p "Hi there, thanks for choosing to use the CMS Chatbot! How can I help you today?" at bounding box center [258, 418] width 192 height 13
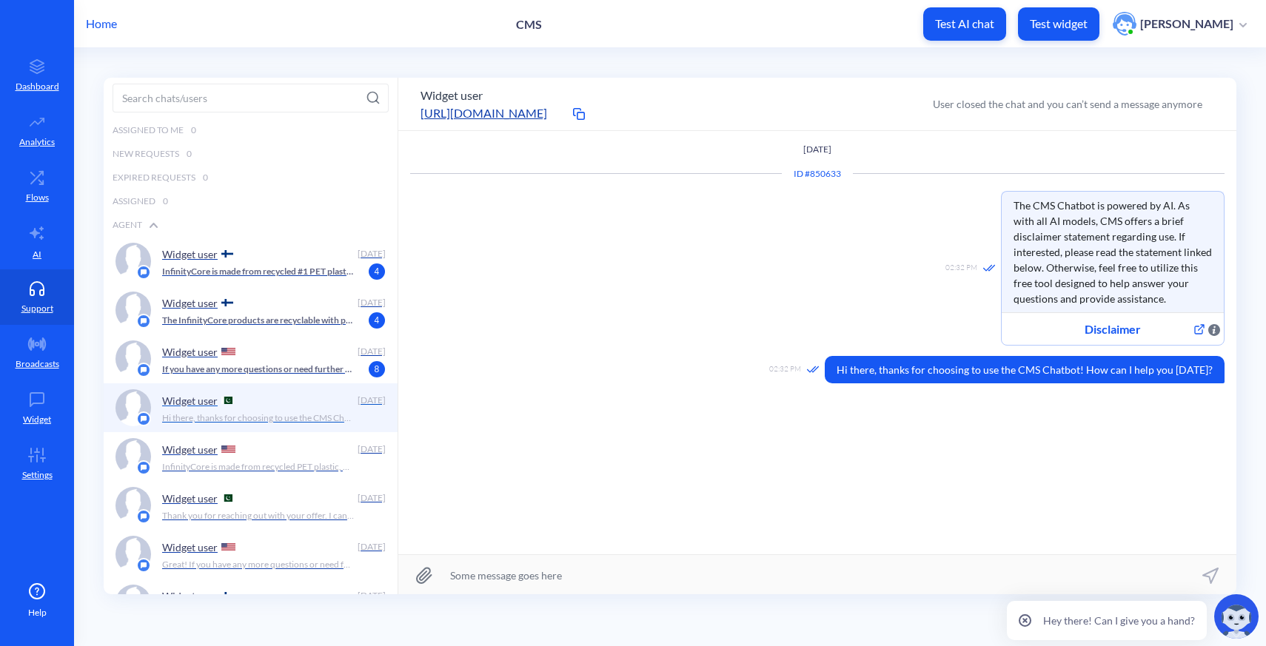
scroll to position [1, 0]
click at [283, 519] on p "Thank you for reaching out with your offer. I can assist you with information a…" at bounding box center [258, 514] width 192 height 13
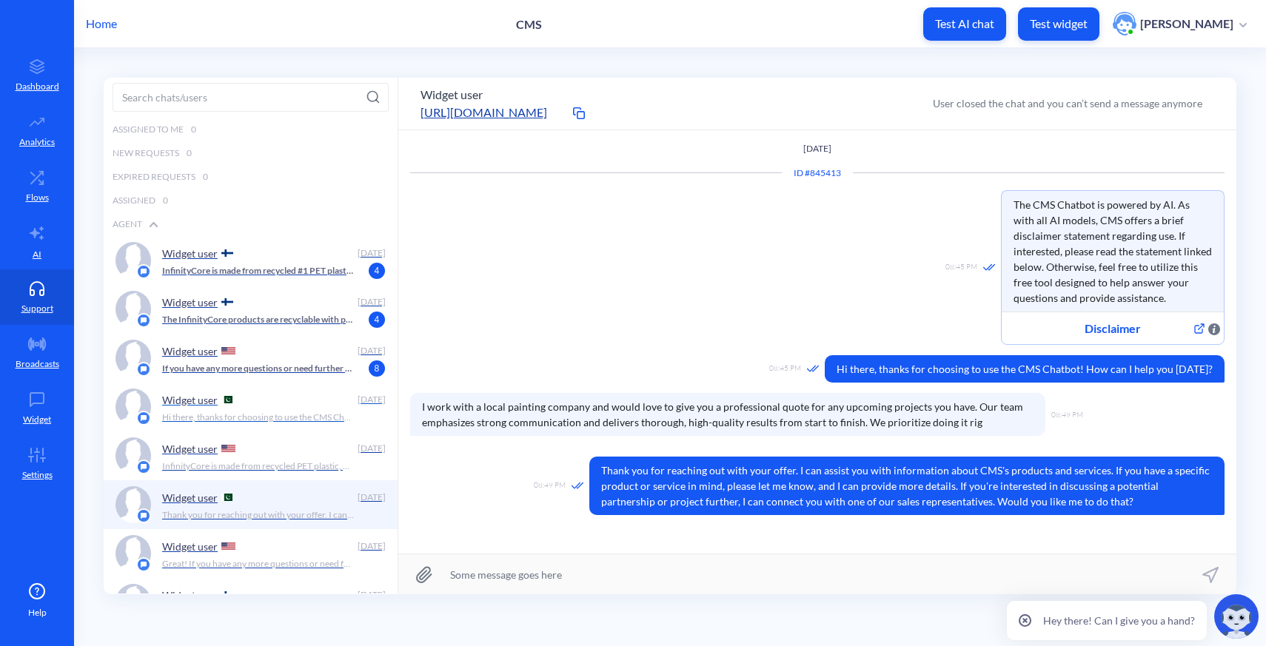
click at [268, 420] on p "Hi there, thanks for choosing to use the CMS Chatbot! How can I help you today?" at bounding box center [258, 417] width 192 height 13
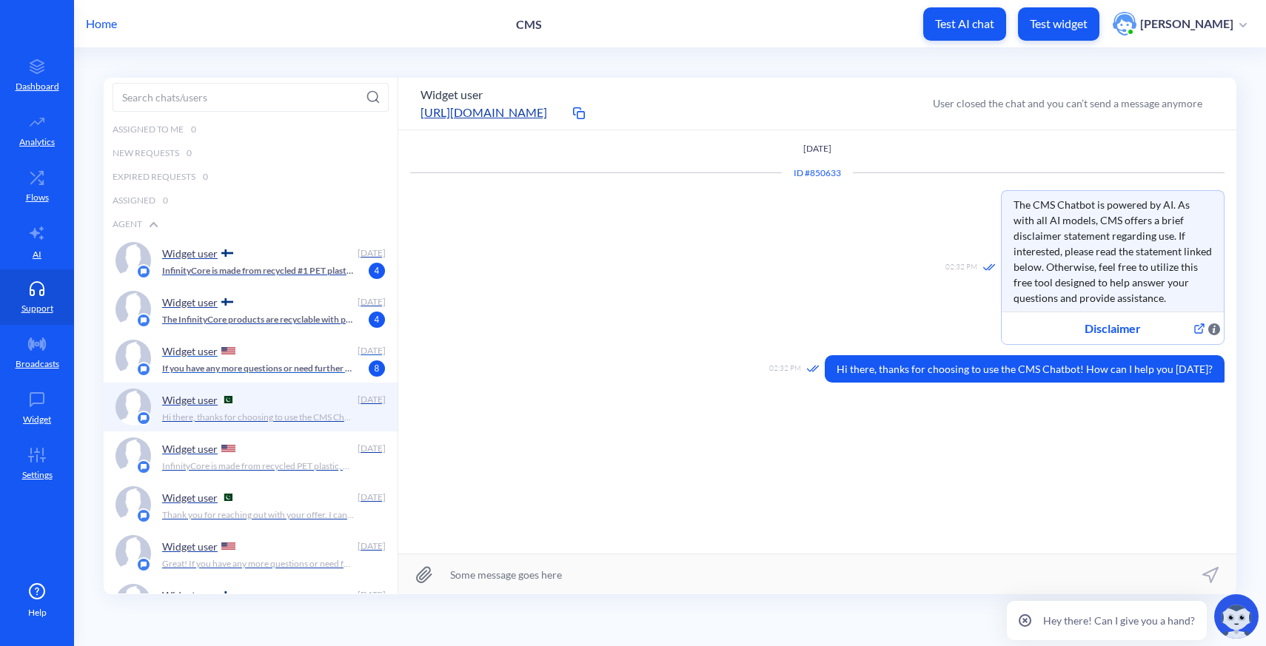
click at [261, 372] on p "If you have any more questions or need further assistance, feel free to ask!" at bounding box center [258, 368] width 192 height 13
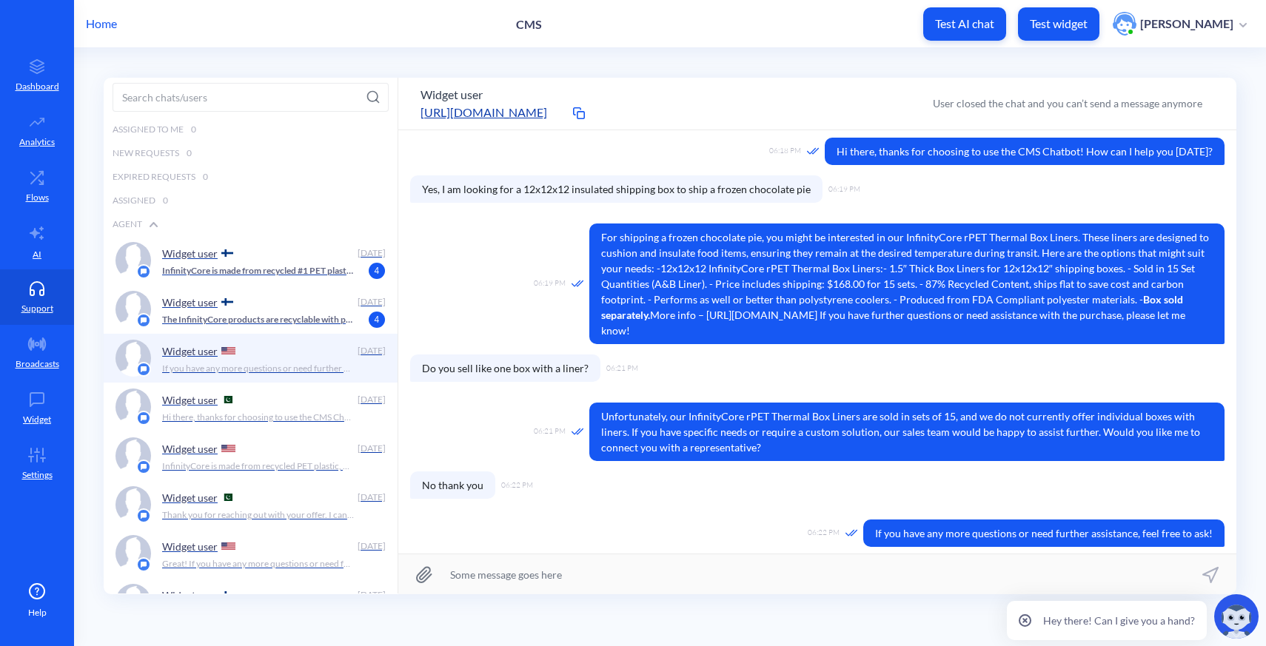
scroll to position [221, 0]
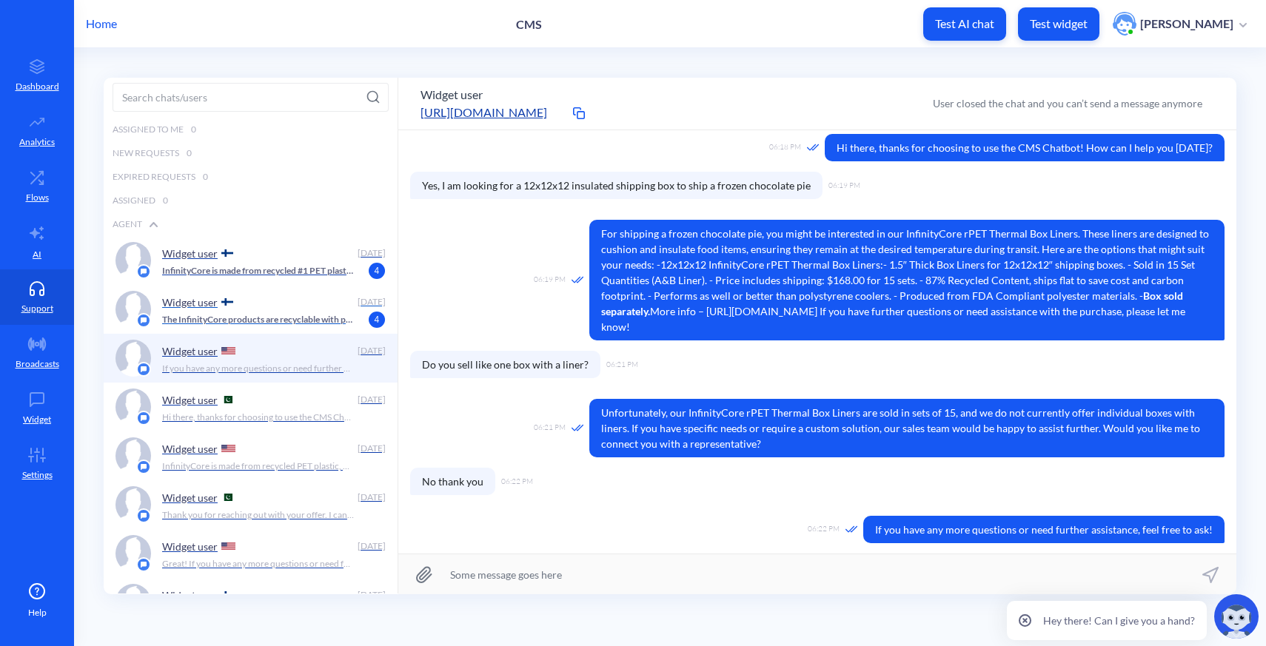
click at [254, 320] on p "The InfinityCore products are recyclable with plastics, specifically PET 1, whi…" at bounding box center [258, 319] width 192 height 13
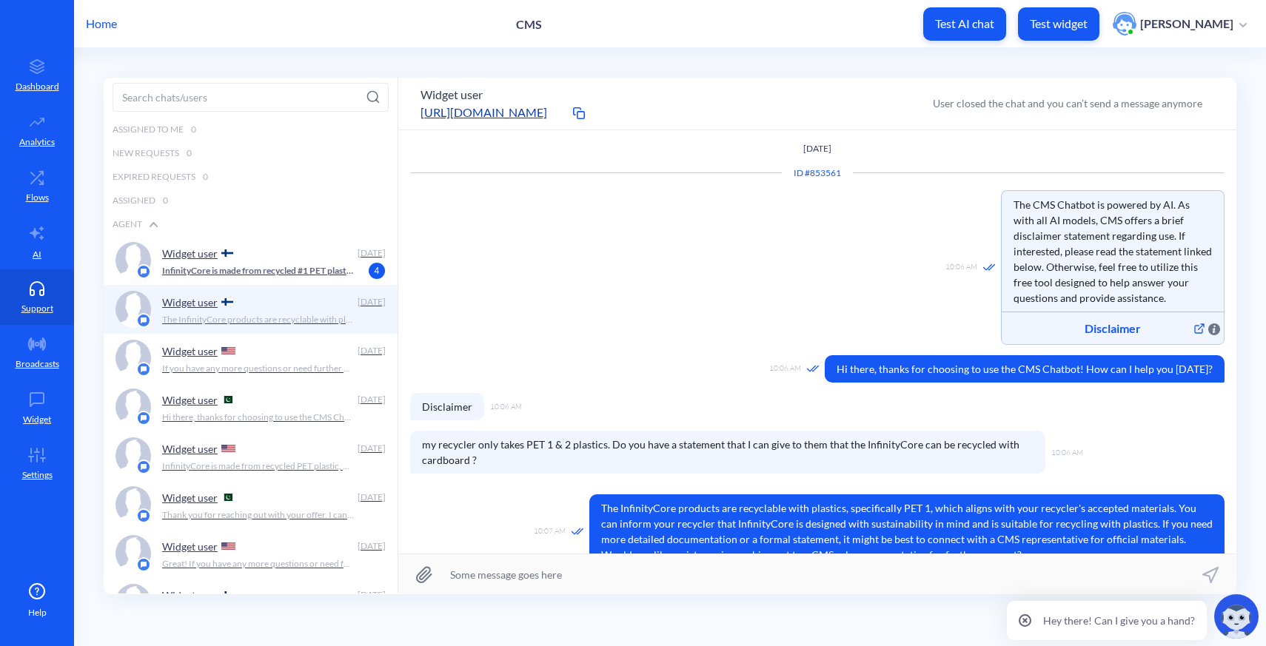
scroll to position [25, 0]
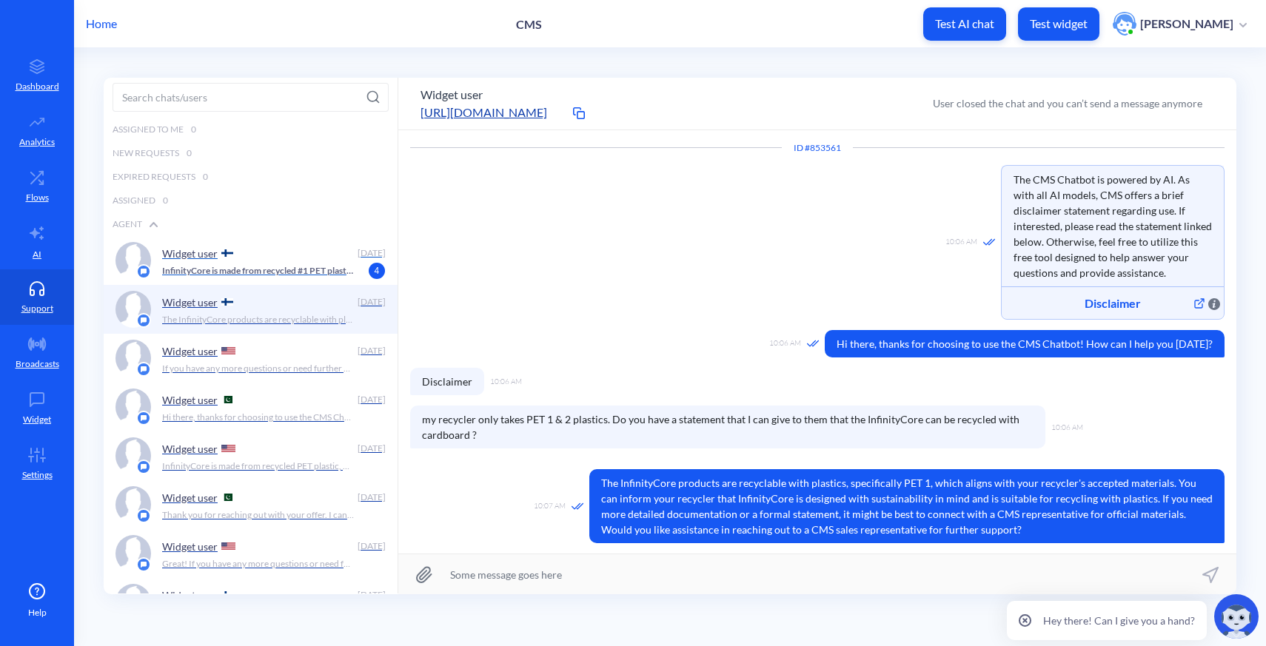
click at [283, 275] on p "InfinityCore is made from recycled #1 PET plastic, which primarily comes from r…" at bounding box center [258, 270] width 192 height 13
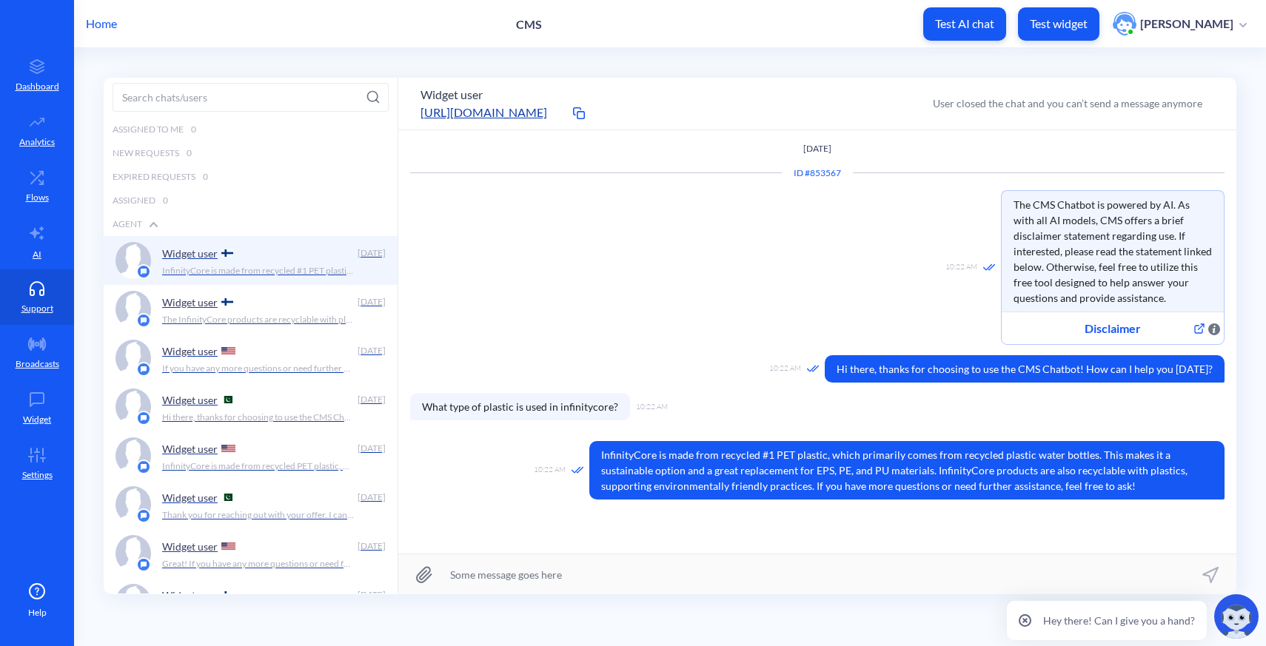
click at [105, 19] on p "Home" at bounding box center [101, 24] width 31 height 18
